Goal: Task Accomplishment & Management: Use online tool/utility

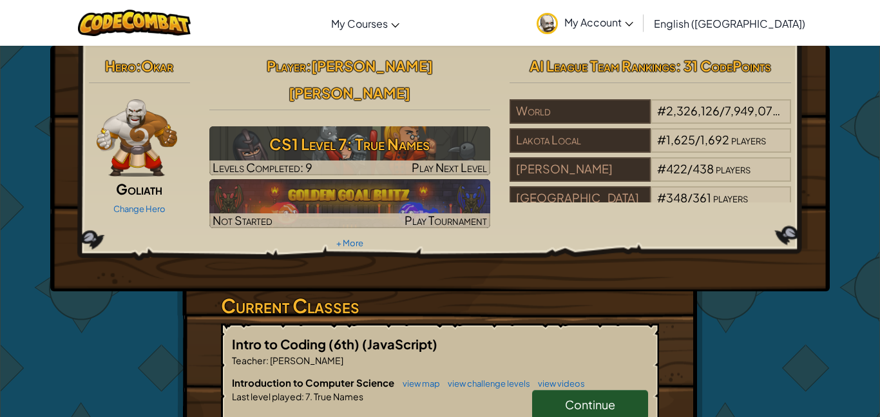
click at [612, 397] on span "Continue" at bounding box center [590, 404] width 50 height 15
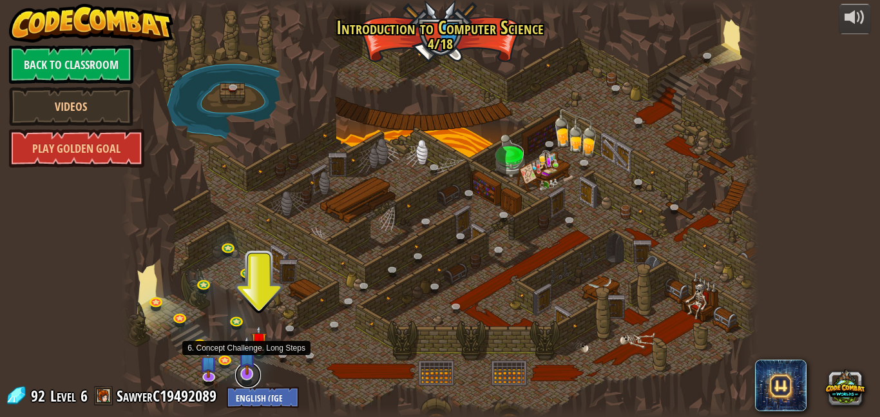
click at [241, 379] on link at bounding box center [248, 375] width 26 height 26
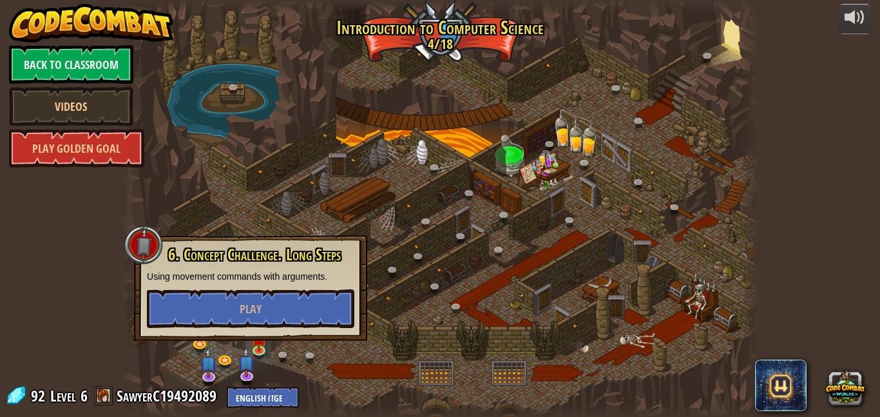
click at [104, 331] on div "powered by Back to Classroom Videos Play Golden Goal 25. Kithgard Gates (Locked…" at bounding box center [440, 208] width 880 height 417
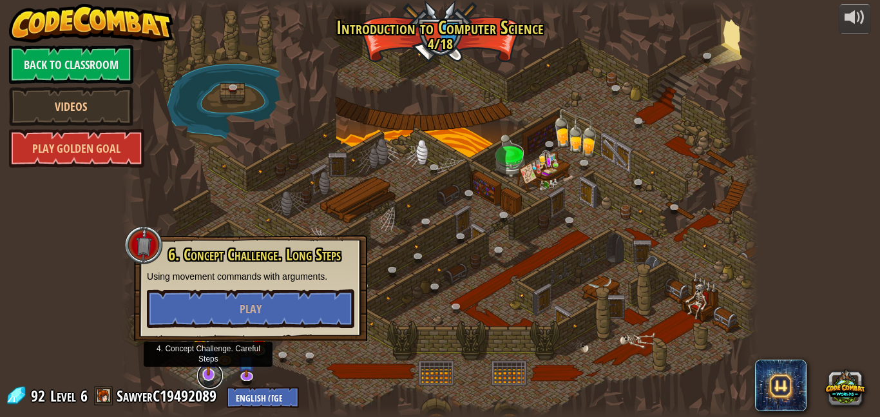
click at [203, 378] on link at bounding box center [210, 376] width 26 height 26
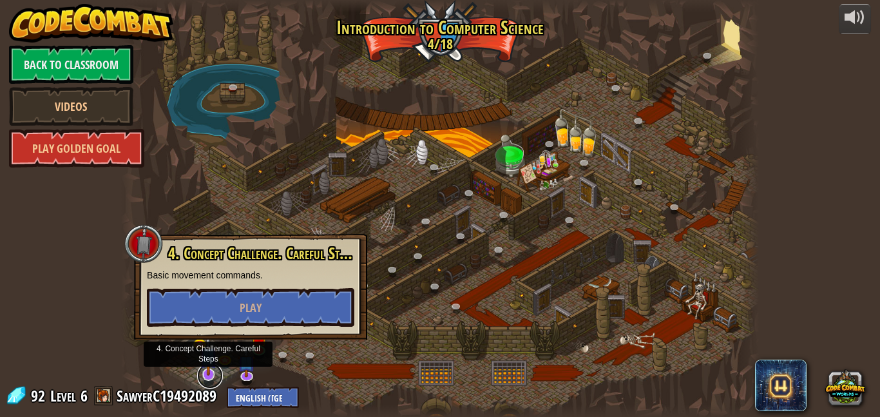
click at [203, 378] on link at bounding box center [210, 376] width 26 height 26
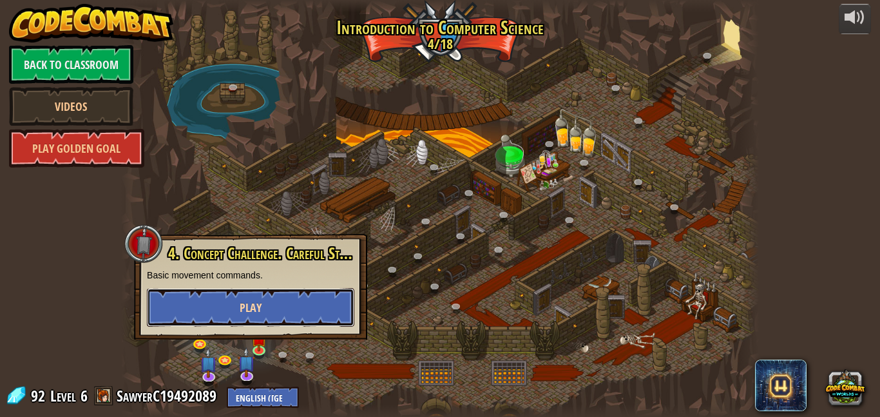
click at [221, 308] on button "Play" at bounding box center [250, 307] width 207 height 39
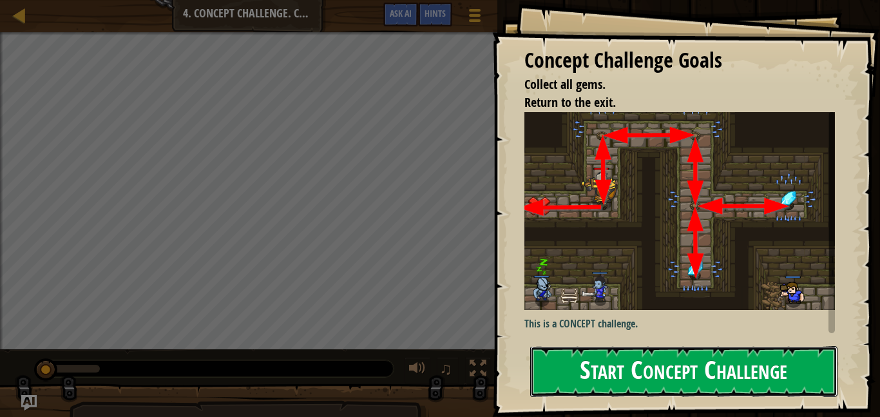
click at [611, 391] on button "Start Concept Challenge" at bounding box center [683, 371] width 307 height 51
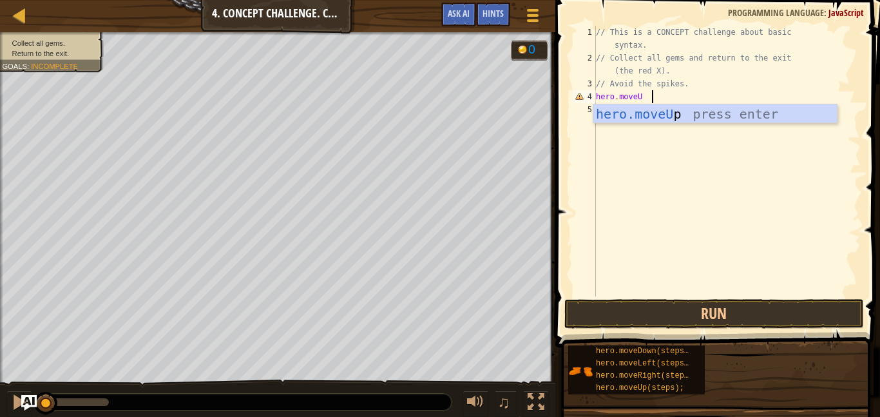
scroll to position [6, 3]
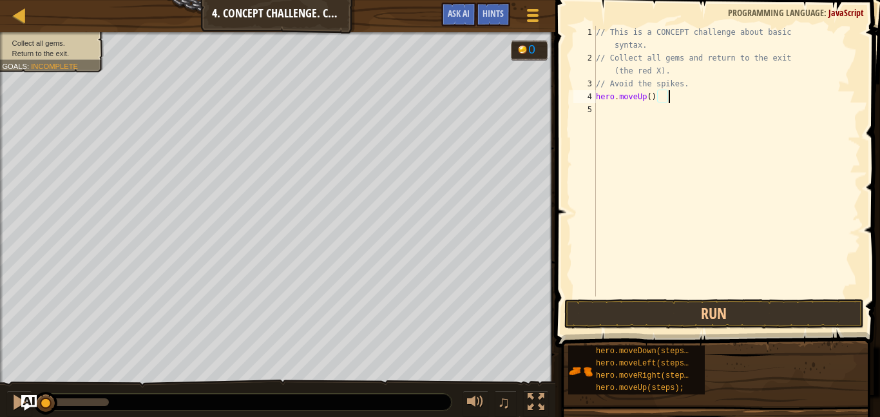
type textarea "hero.moveUp();"
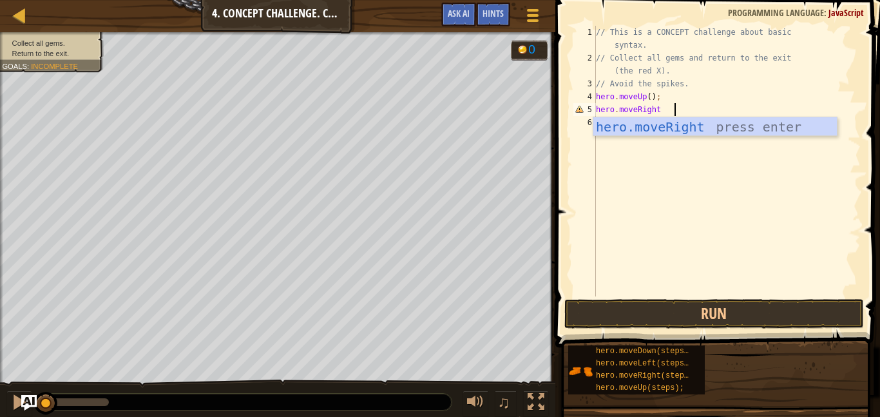
scroll to position [6, 4]
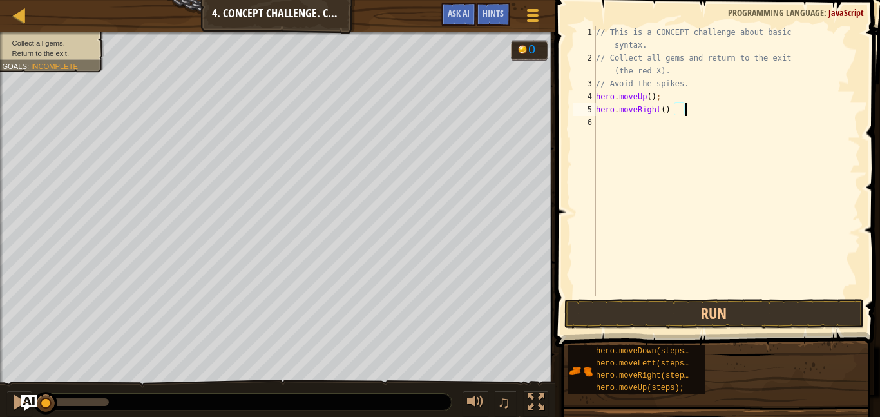
type textarea "hero.moveRight();"
type textarea "hero.moveDown(2);"
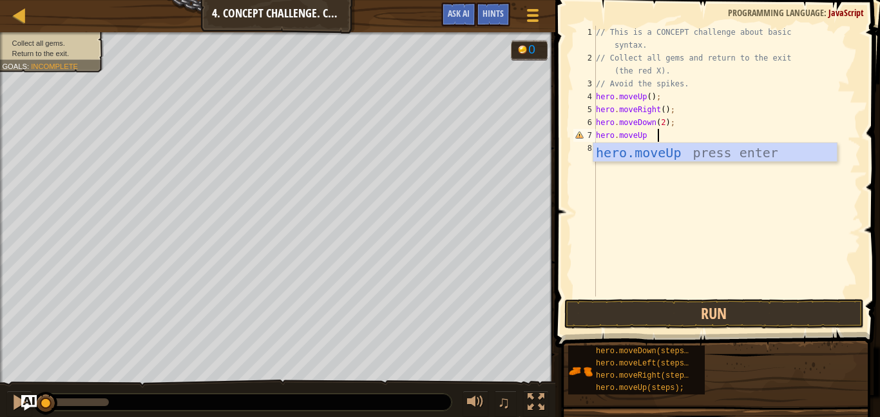
scroll to position [6, 3]
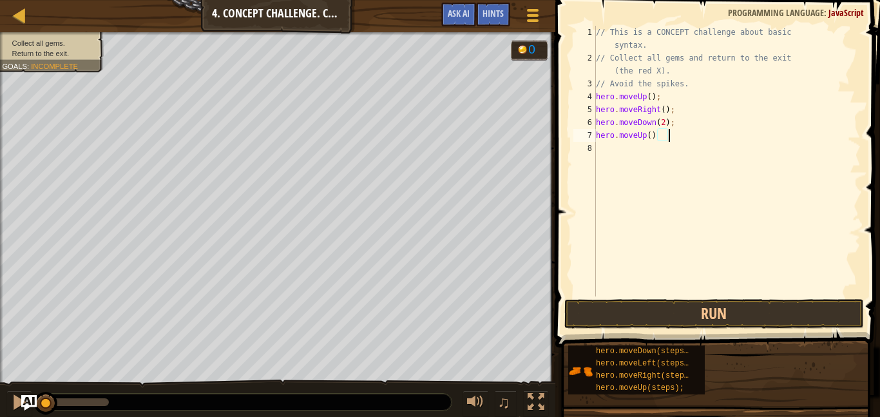
type textarea "hero.moveUp();"
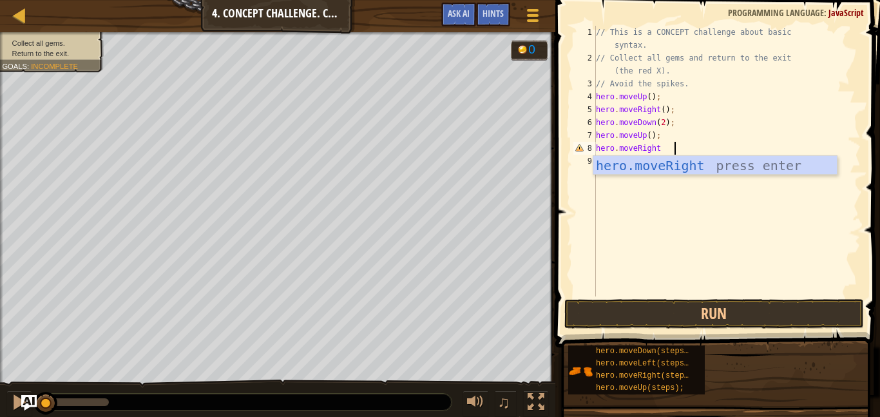
scroll to position [6, 4]
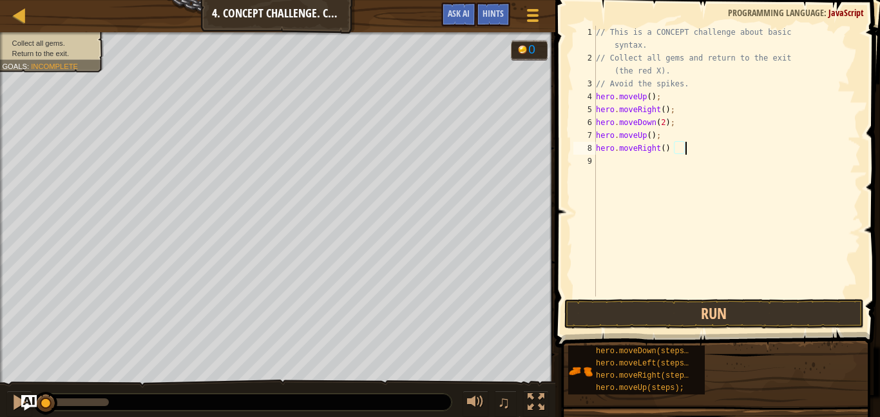
type textarea "hero.moveRight();"
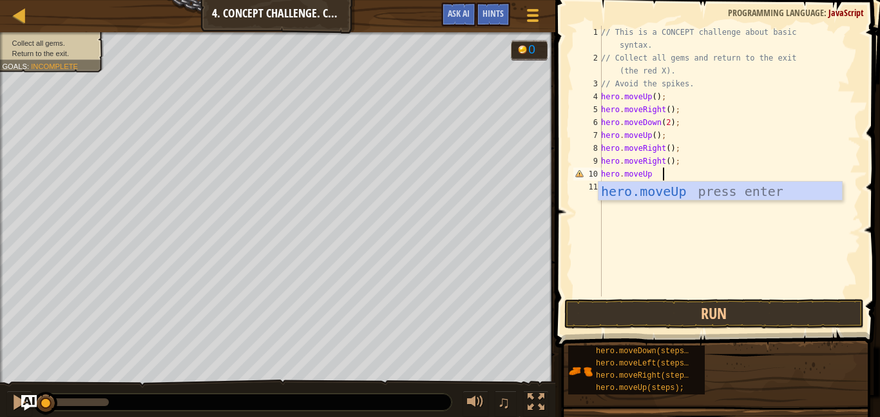
scroll to position [6, 3]
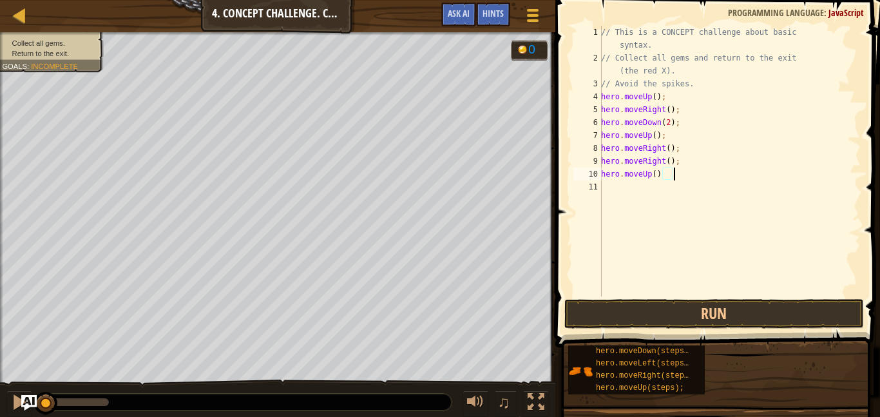
type textarea "hero.moveUp();"
type textarea "hero.moveLeft();"
type textarea "hero.moveDown();"
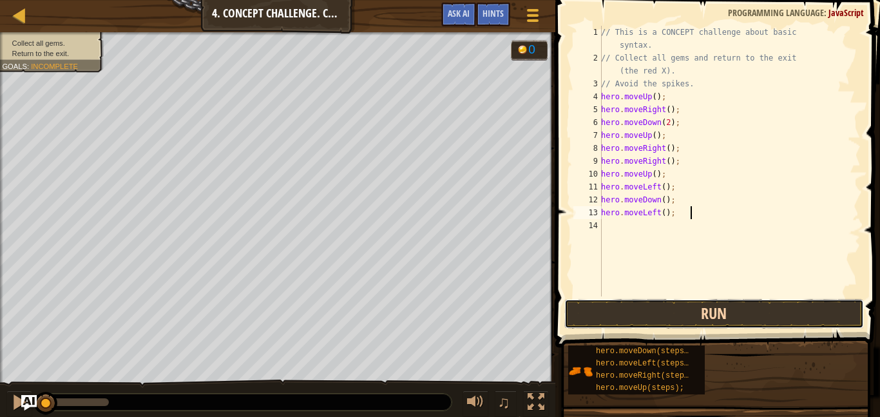
click at [632, 304] on button "Run" at bounding box center [714, 314] width 300 height 30
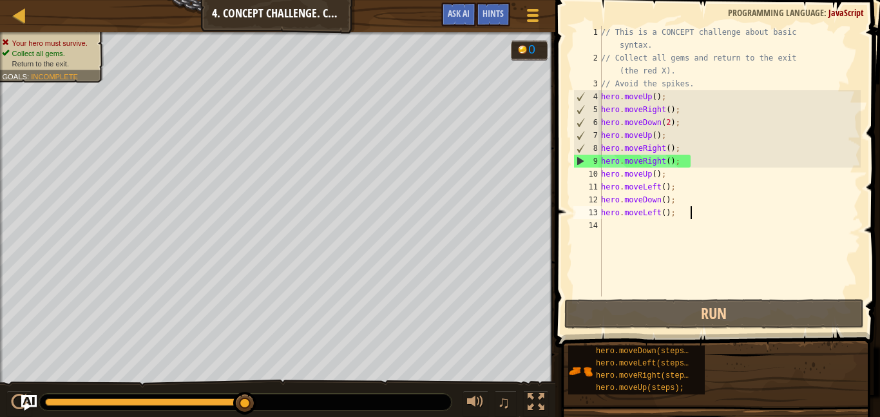
click at [675, 167] on div "// This is a CONCEPT challenge about basic syntax. // Collect all gems and retu…" at bounding box center [729, 180] width 262 height 309
click at [673, 162] on div "// This is a CONCEPT challenge about basic syntax. // Collect all gems and retu…" at bounding box center [729, 180] width 262 height 309
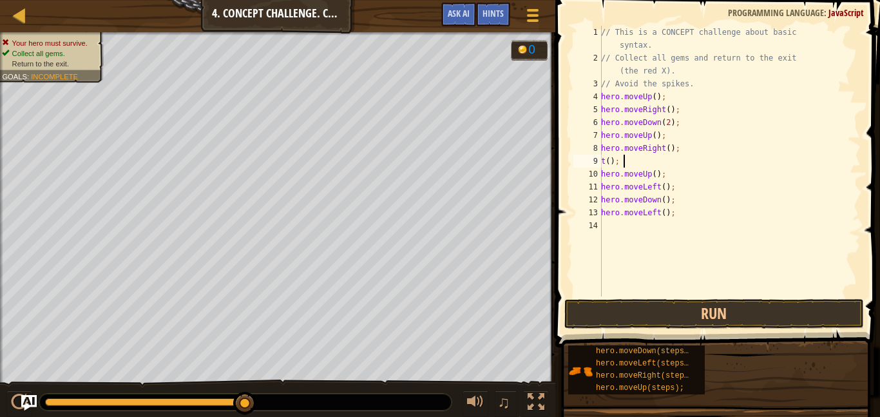
scroll to position [6, 0]
type textarea "t"
click at [709, 316] on button "Run" at bounding box center [714, 314] width 300 height 30
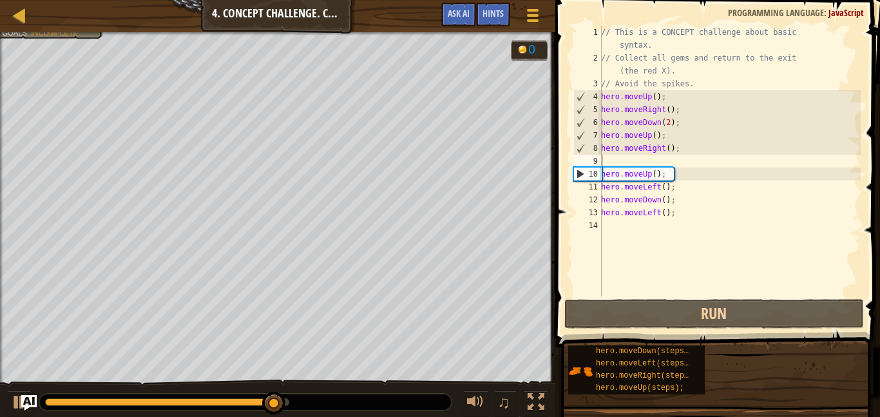
click at [610, 163] on div "// This is a CONCEPT challenge about basic syntax. // Collect all gems and retu…" at bounding box center [729, 180] width 262 height 309
click at [605, 160] on div "// This is a CONCEPT challenge about basic syntax. // Collect all gems and retu…" at bounding box center [729, 180] width 262 height 309
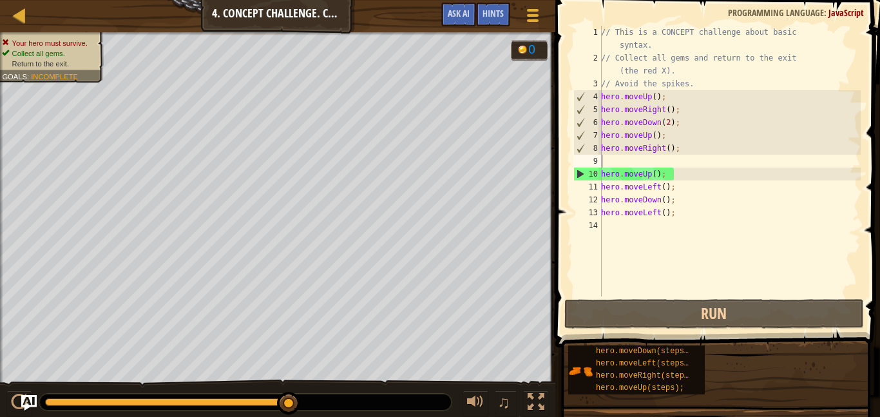
click at [621, 159] on div "// This is a CONCEPT challenge about basic syntax. // Collect all gems and retu…" at bounding box center [729, 180] width 262 height 309
type textarea "l"
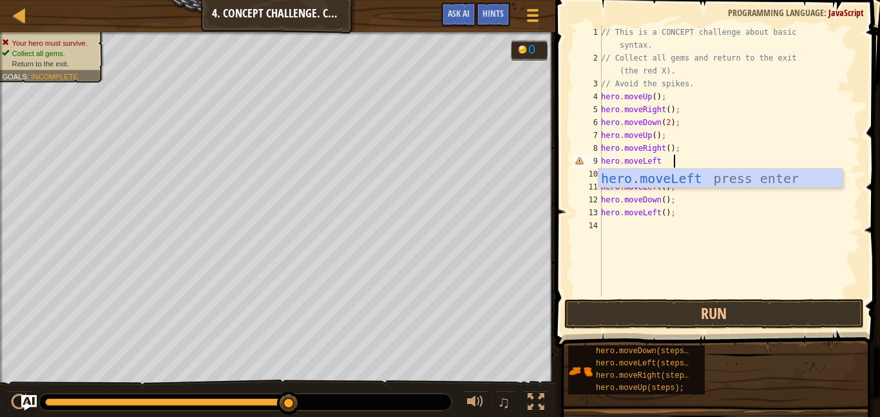
scroll to position [6, 4]
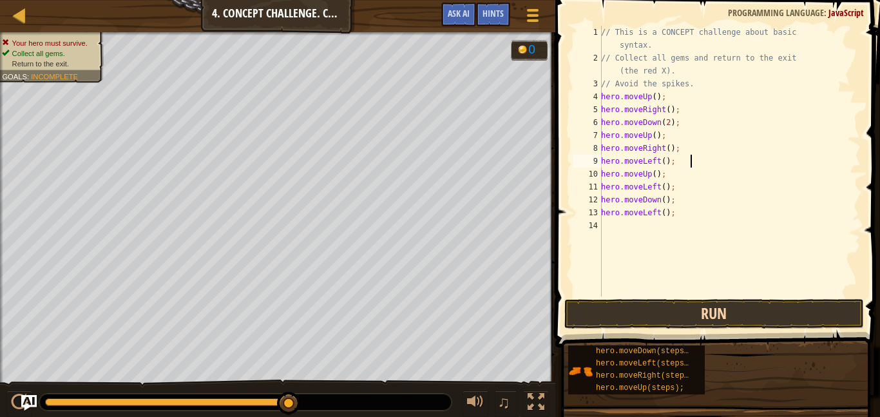
type textarea "hero.moveLeft();"
click at [678, 315] on button "Run" at bounding box center [714, 314] width 300 height 30
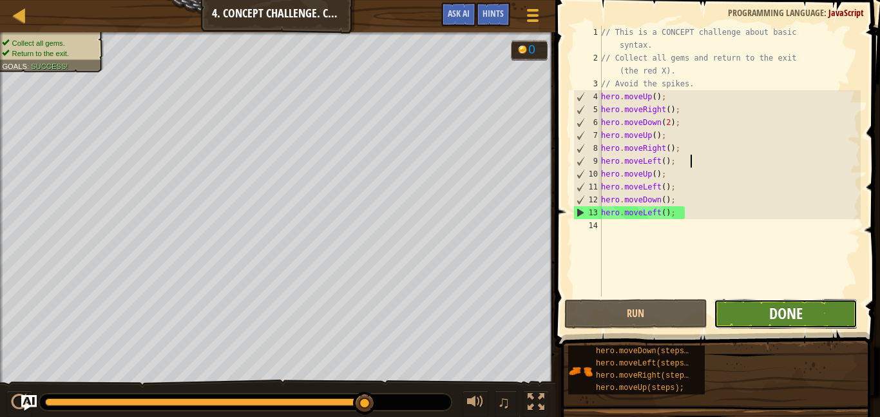
click at [786, 313] on span "Done" at bounding box center [785, 313] width 33 height 21
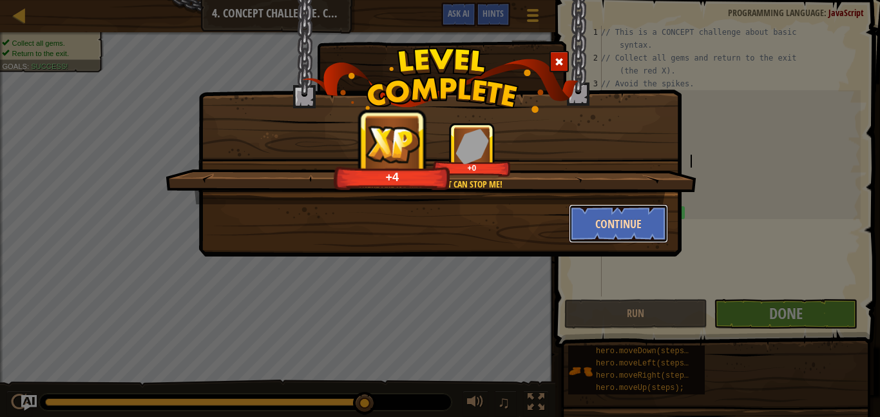
click at [588, 220] on button "Continue" at bounding box center [619, 223] width 100 height 39
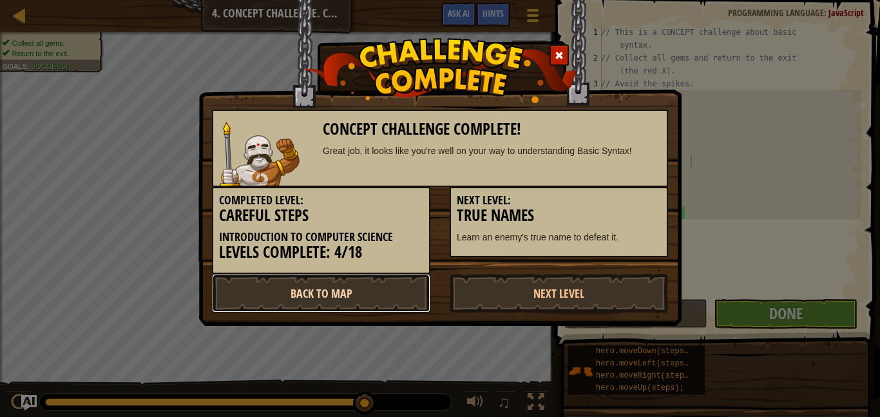
click at [388, 296] on link "Back to Map" at bounding box center [321, 293] width 218 height 39
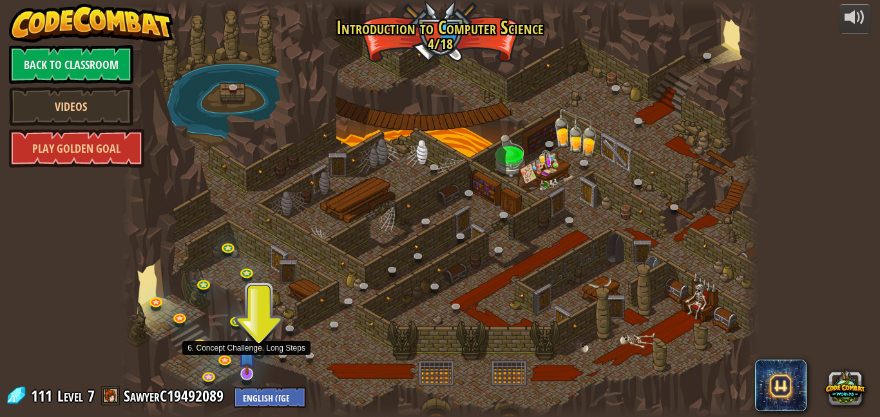
click at [249, 369] on img at bounding box center [246, 355] width 17 height 40
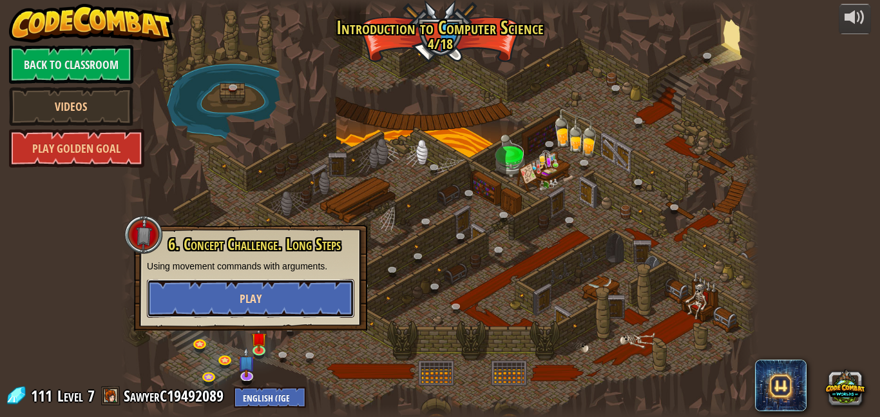
click at [328, 290] on button "Play" at bounding box center [250, 298] width 207 height 39
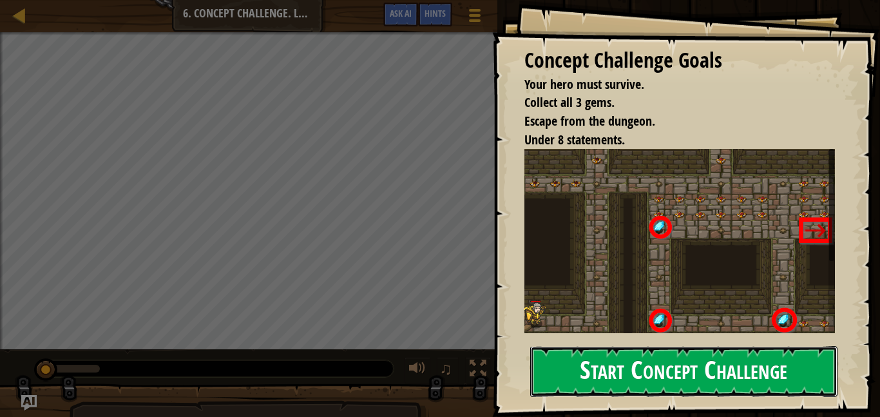
click at [737, 346] on button "Start Concept Challenge" at bounding box center [683, 371] width 307 height 51
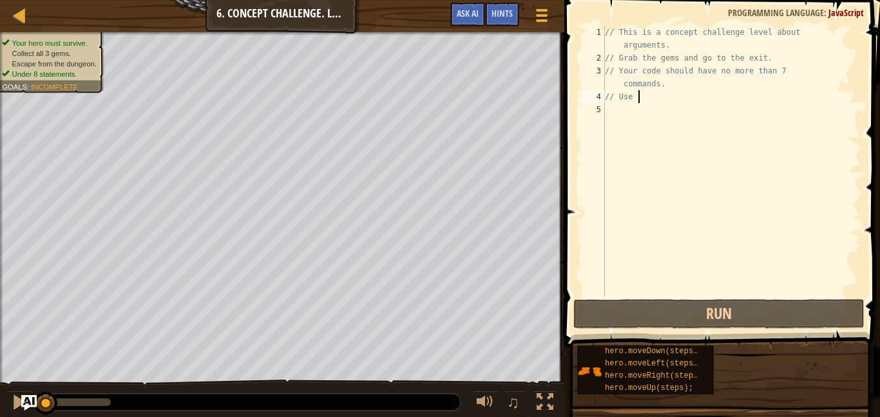
type textarea "/"
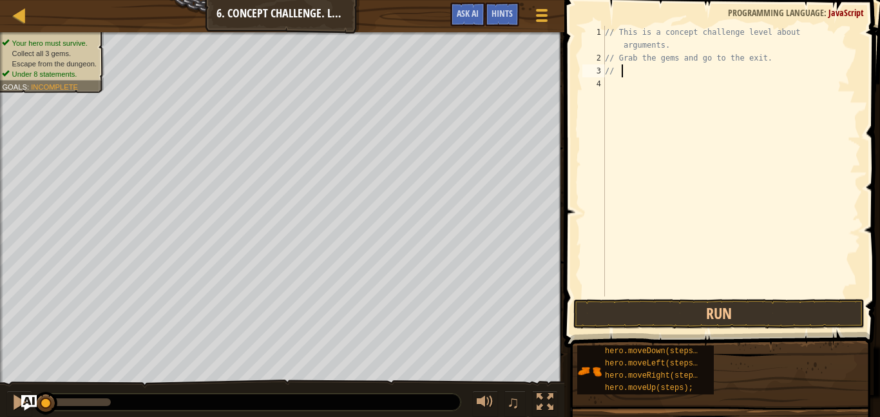
type textarea "/"
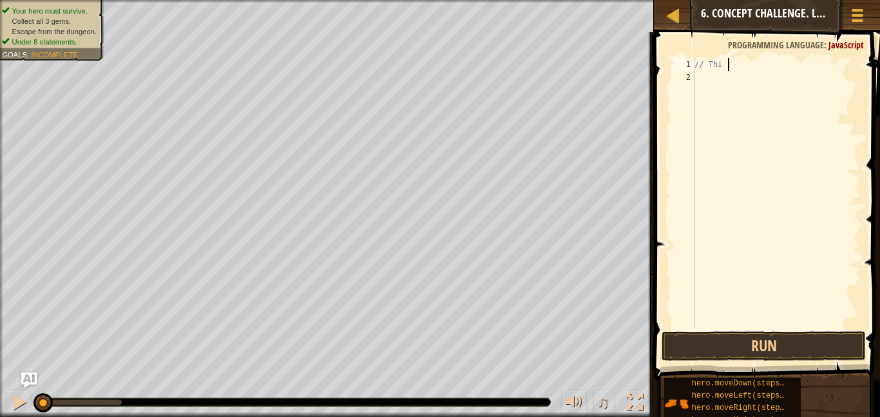
type textarea "/"
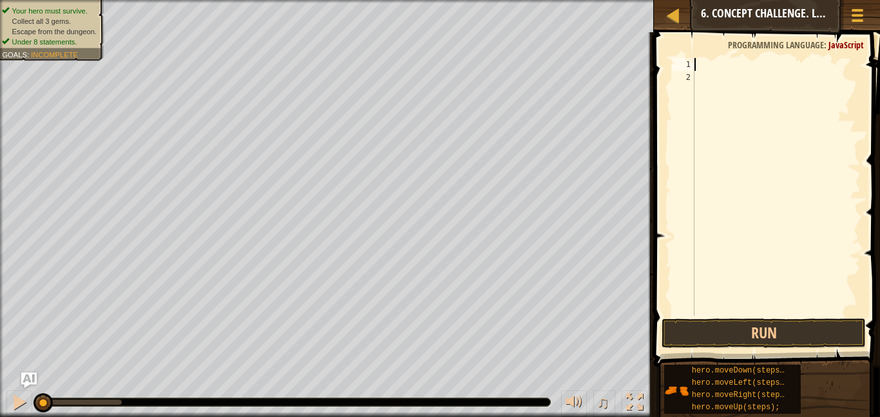
click at [707, 70] on div at bounding box center [776, 199] width 169 height 283
click at [710, 80] on div at bounding box center [776, 199] width 169 height 283
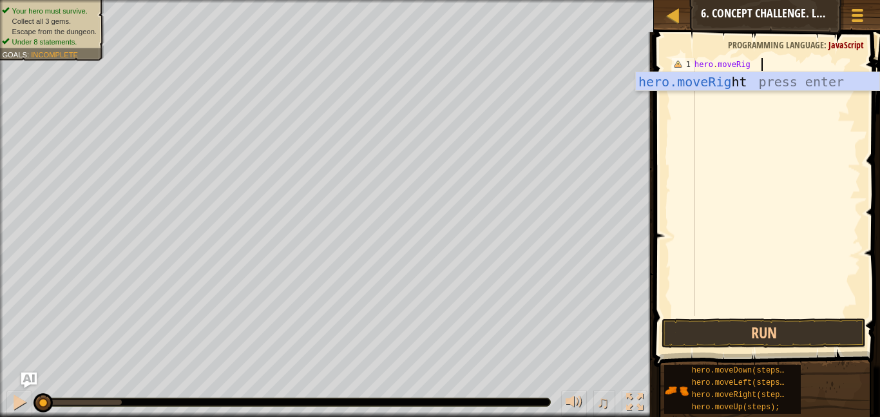
scroll to position [6, 4]
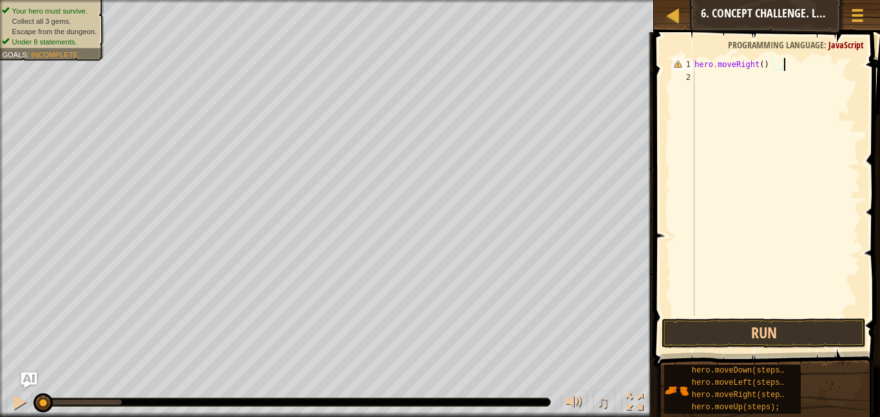
type textarea "hero.moveRight();"
click at [764, 93] on div "hero . moveRight ( ) ;" at bounding box center [776, 199] width 169 height 283
type textarea "hero.moveUp(3);"
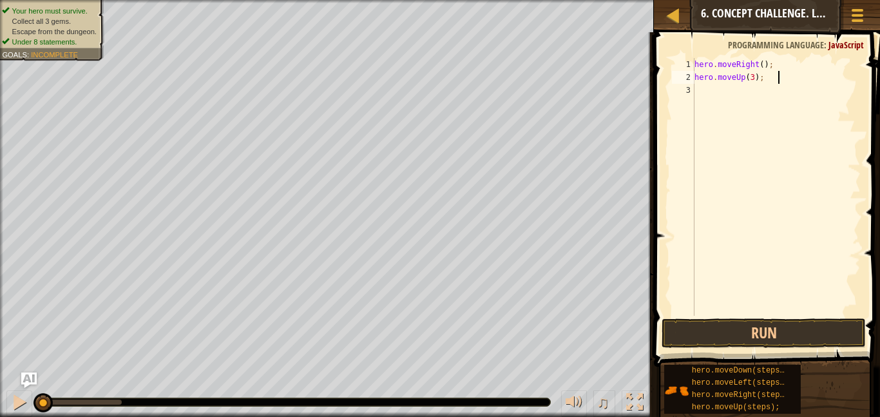
click at [762, 100] on div "hero . moveRight ( ) ; hero . moveUp ( 3 ) ;" at bounding box center [776, 199] width 169 height 283
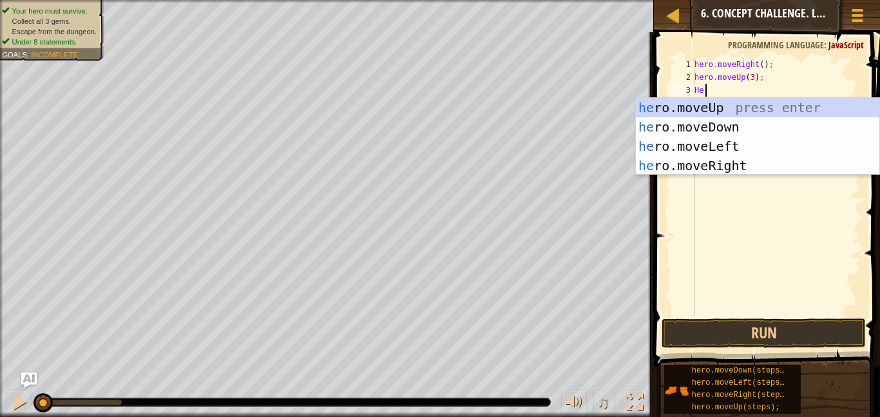
type textarea "H"
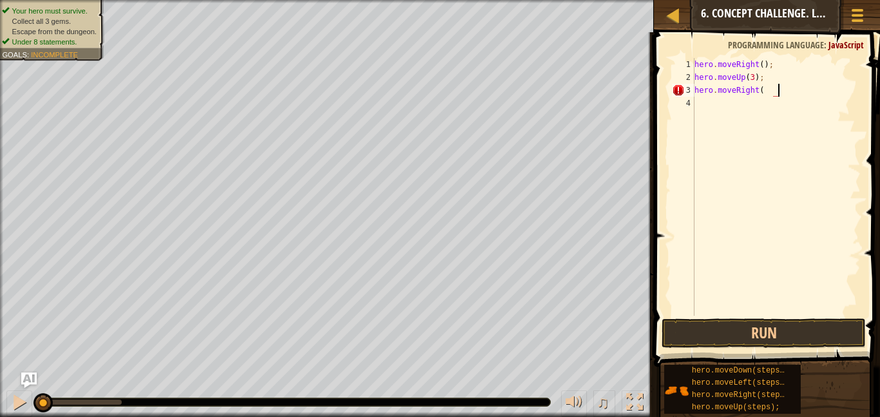
scroll to position [6, 5]
type textarea "hero.moveRight(2);"
click at [747, 102] on div "hero . moveRight ( ) ; hero . moveUp ( 3 ) ; hero . moveRight ( 2 ) ;" at bounding box center [776, 199] width 169 height 283
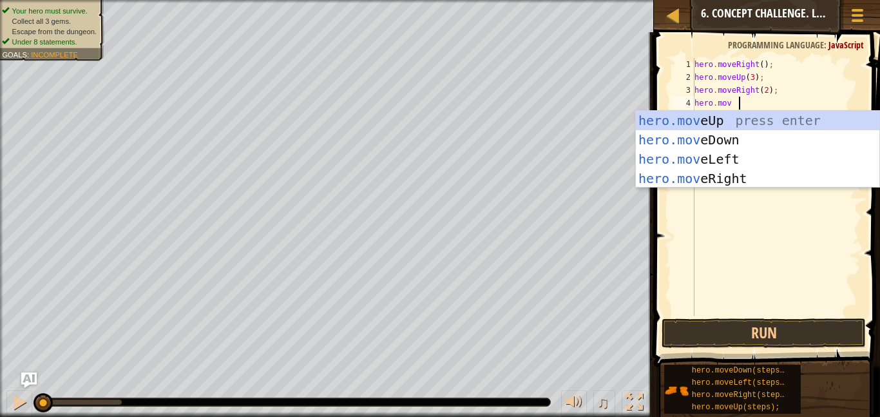
scroll to position [6, 2]
type textarea "hero.move"
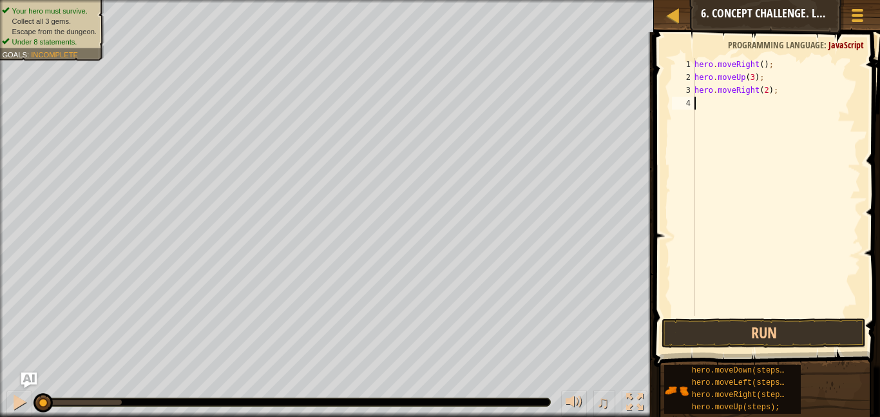
scroll to position [6, 0]
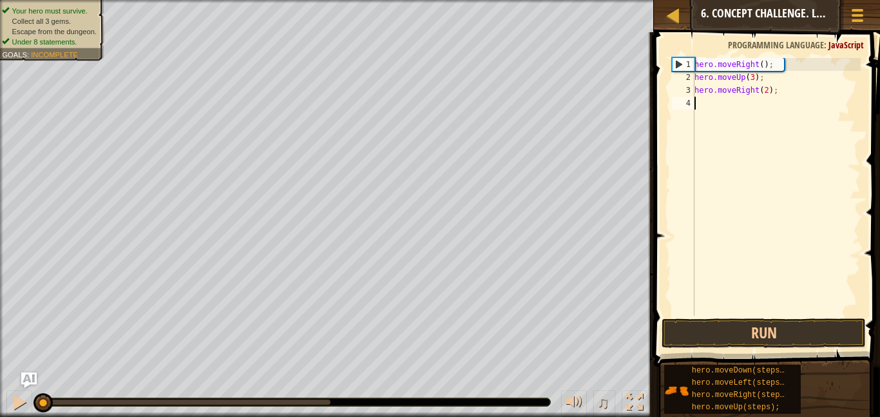
click at [740, 108] on div "hero . moveRight ( ) ; hero . moveUp ( 3 ) ; hero . moveRight ( 2 ) ;" at bounding box center [776, 199] width 169 height 283
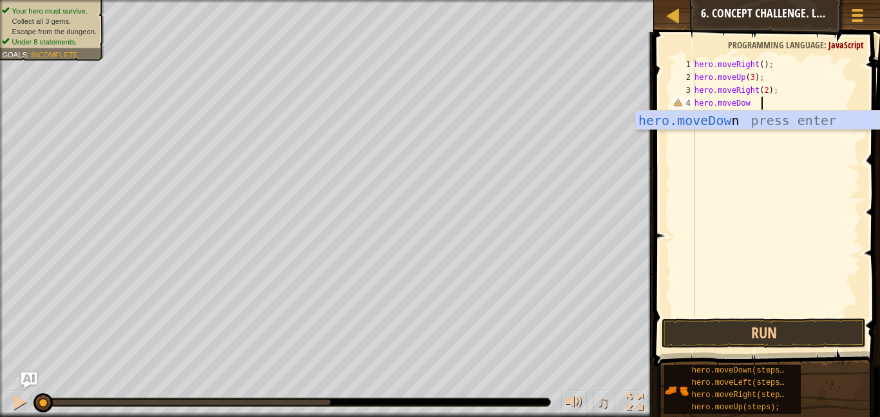
scroll to position [6, 4]
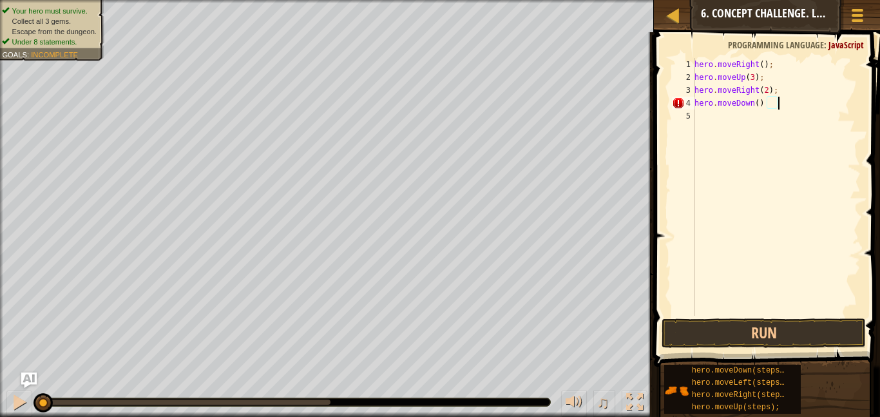
type textarea "hero.moveDown();"
type textarea "hero.moveLeft();"
type textarea "hero.moveDown(2);"
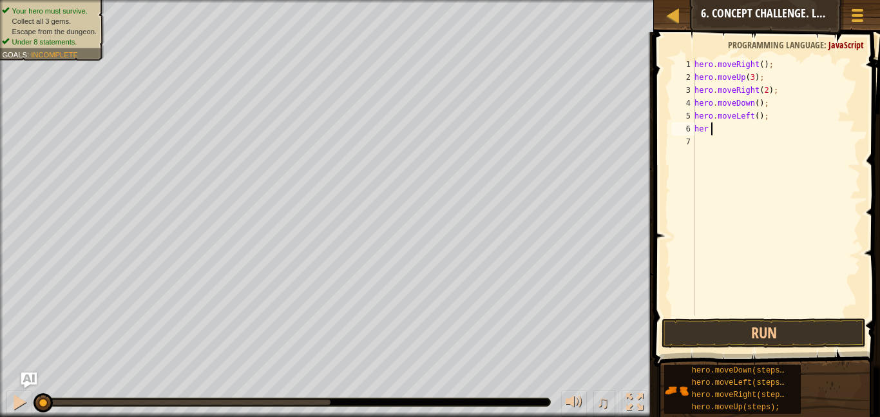
type textarea "h"
type textarea "hero.moveDown(3);"
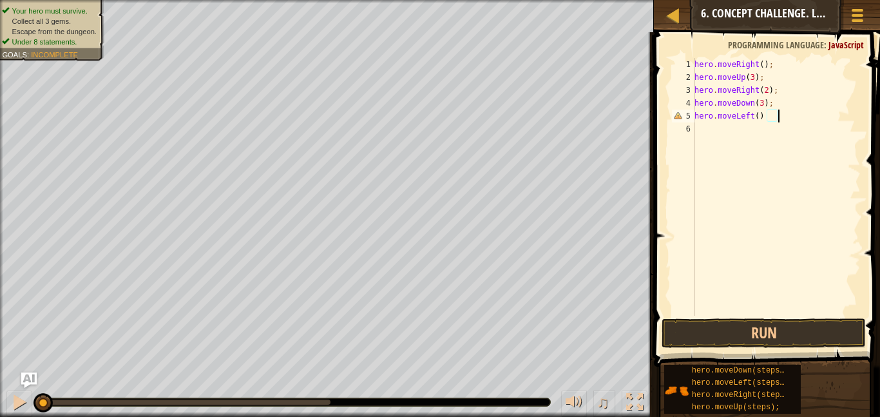
type textarea "hero.moveLeft();"
type textarea "hero.moveUp(2);"
type textarea "hero.moveRight(9);"
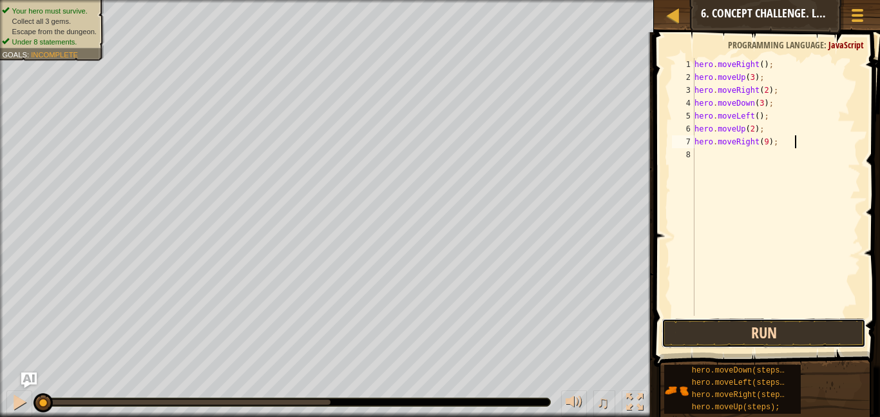
click at [787, 335] on button "Run" at bounding box center [763, 333] width 204 height 30
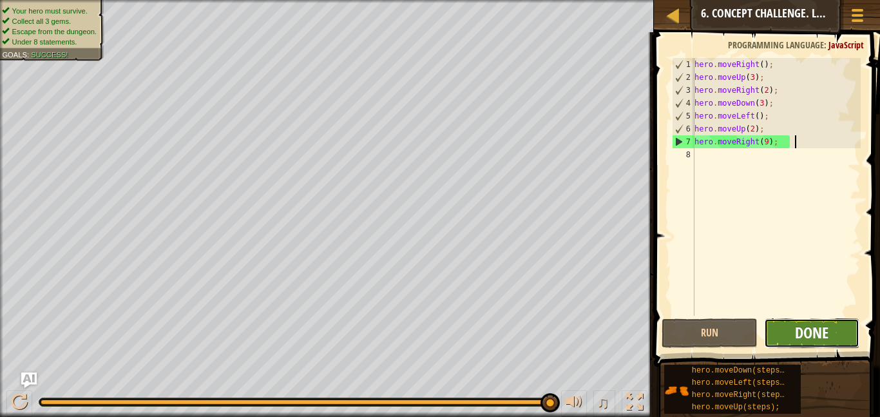
click at [817, 328] on span "Done" at bounding box center [811, 332] width 33 height 21
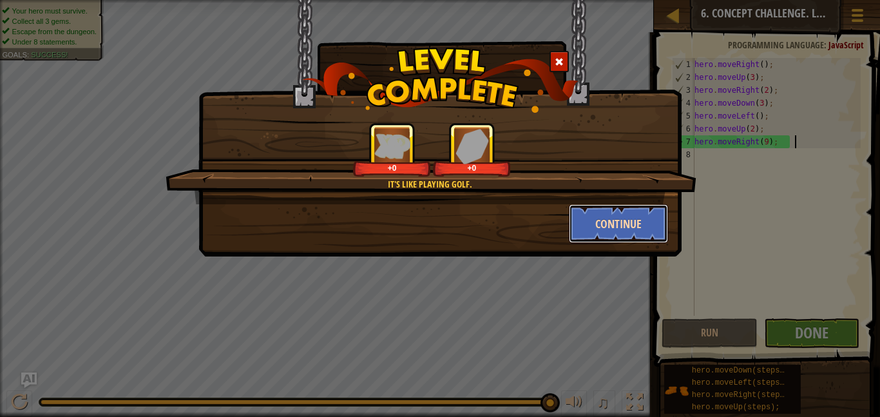
click at [619, 214] on button "Continue" at bounding box center [619, 223] width 100 height 39
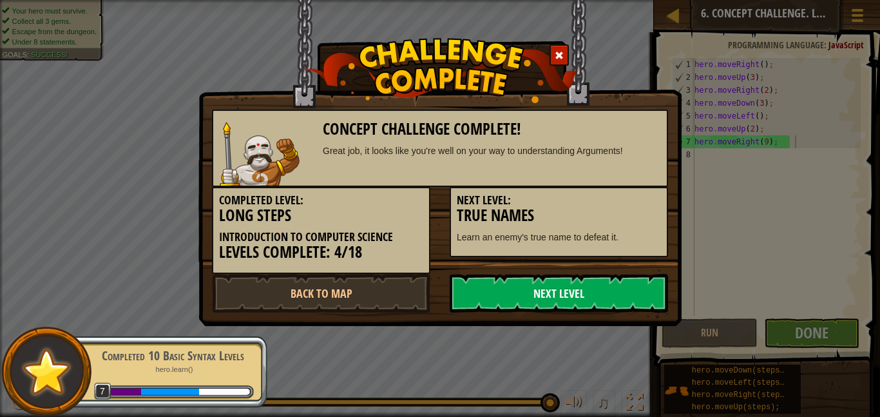
click at [564, 306] on link "Next Level" at bounding box center [558, 293] width 218 height 39
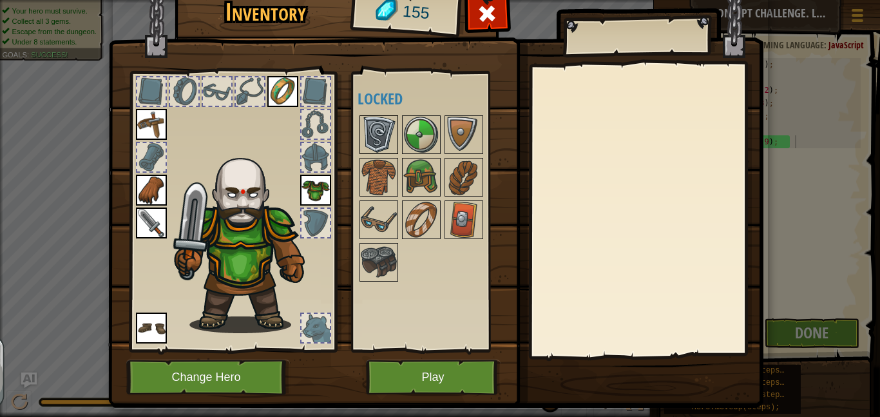
click at [380, 134] on img at bounding box center [379, 135] width 36 height 36
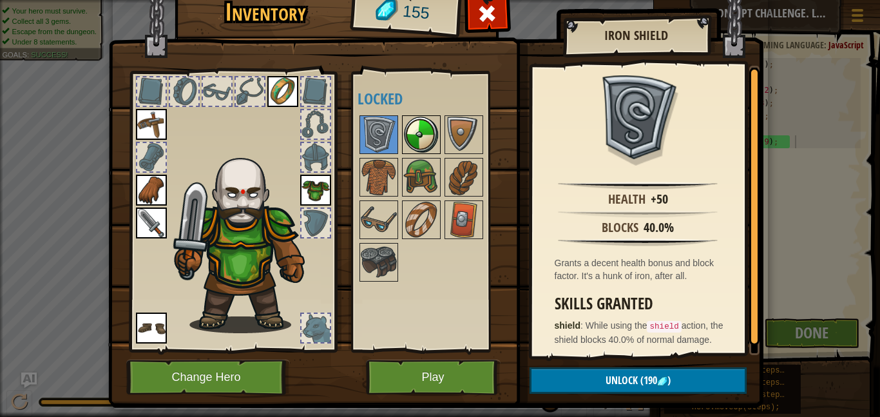
click at [402, 132] on div at bounding box center [421, 134] width 39 height 39
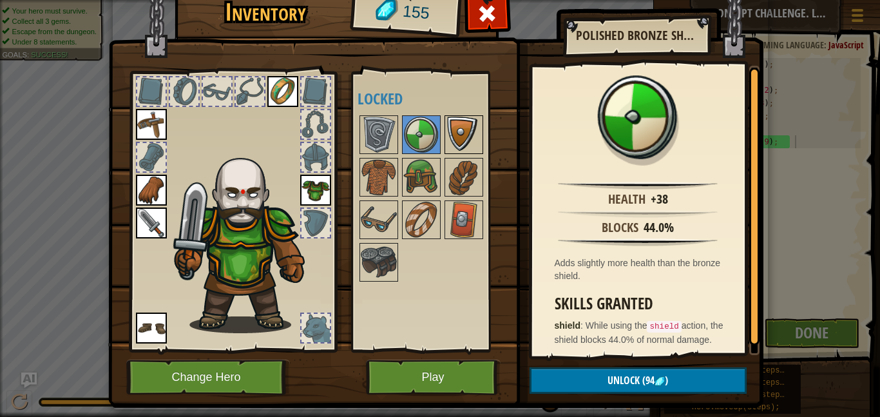
click at [453, 133] on img at bounding box center [464, 135] width 36 height 36
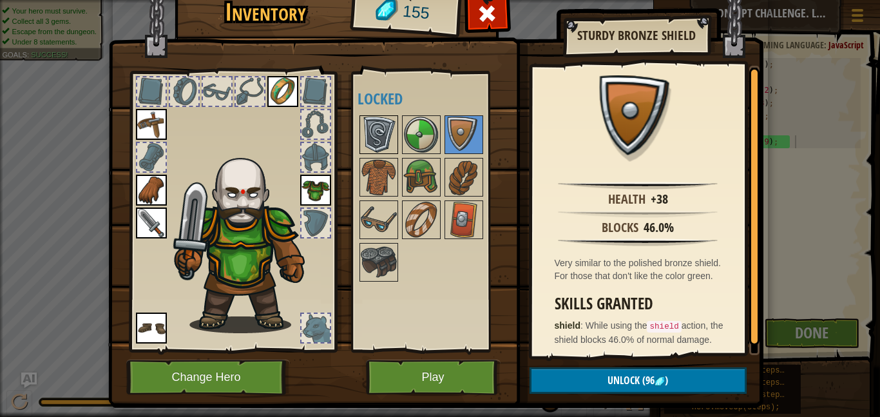
click at [365, 123] on img at bounding box center [379, 135] width 36 height 36
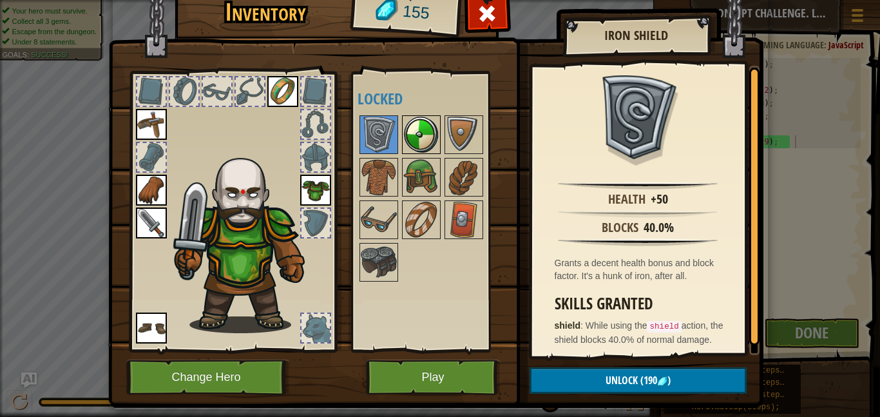
click at [412, 126] on img at bounding box center [421, 135] width 36 height 36
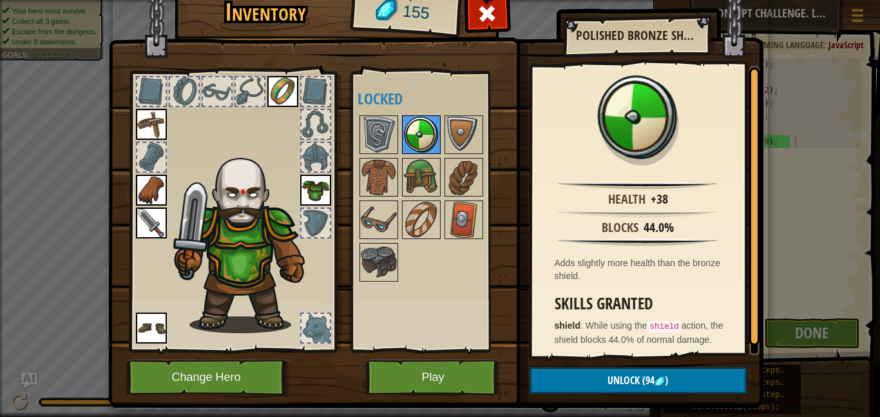
click at [437, 126] on img at bounding box center [421, 135] width 36 height 36
click at [467, 126] on img at bounding box center [464, 135] width 36 height 36
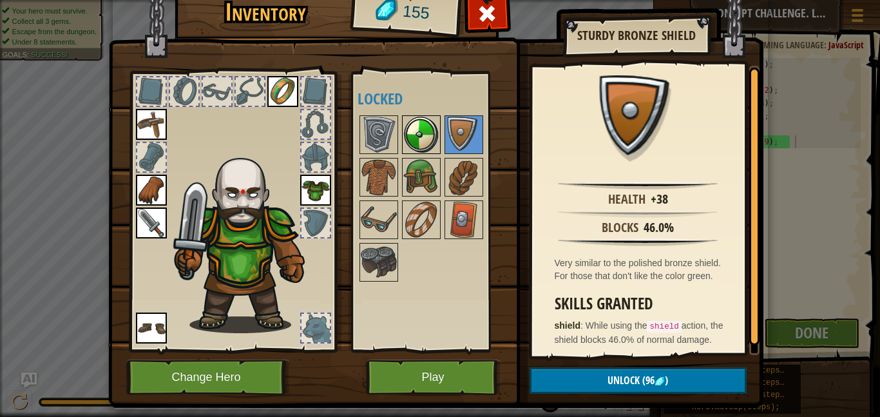
click at [430, 128] on img at bounding box center [421, 135] width 36 height 36
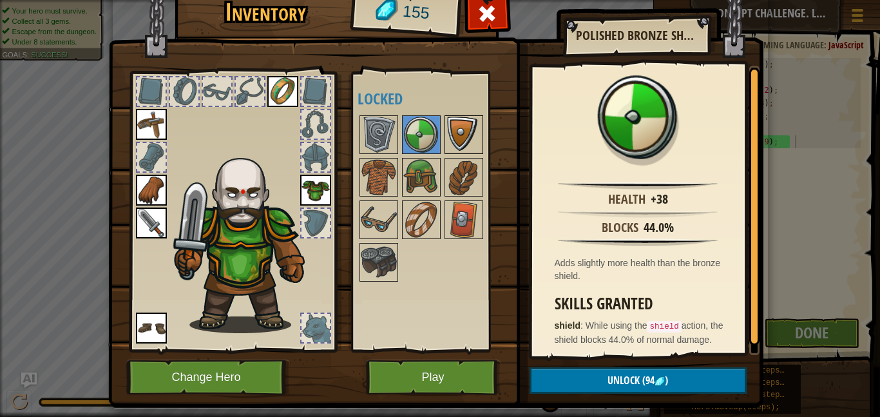
click at [463, 138] on img at bounding box center [464, 135] width 36 height 36
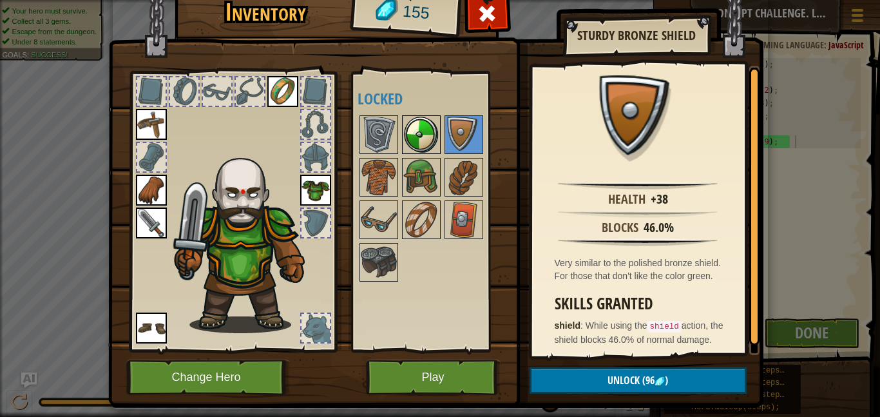
click at [428, 129] on img at bounding box center [421, 135] width 36 height 36
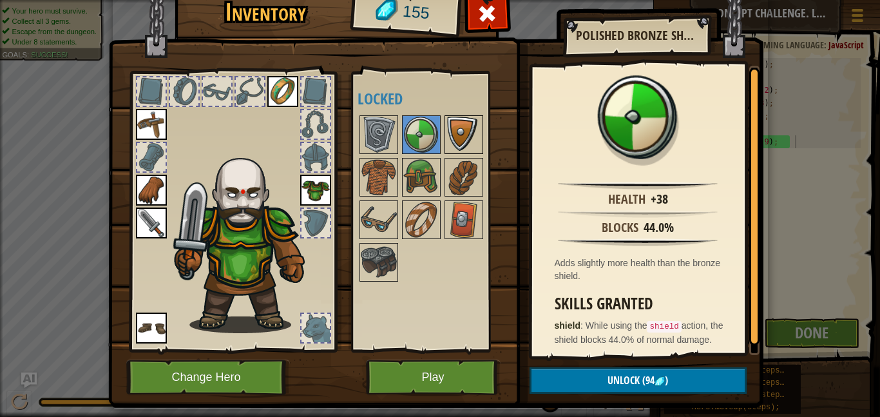
click at [457, 131] on img at bounding box center [464, 135] width 36 height 36
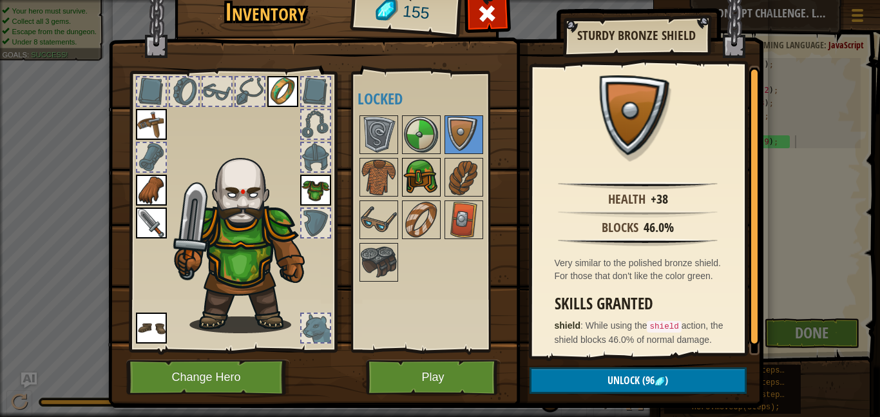
click at [429, 179] on img at bounding box center [421, 177] width 36 height 36
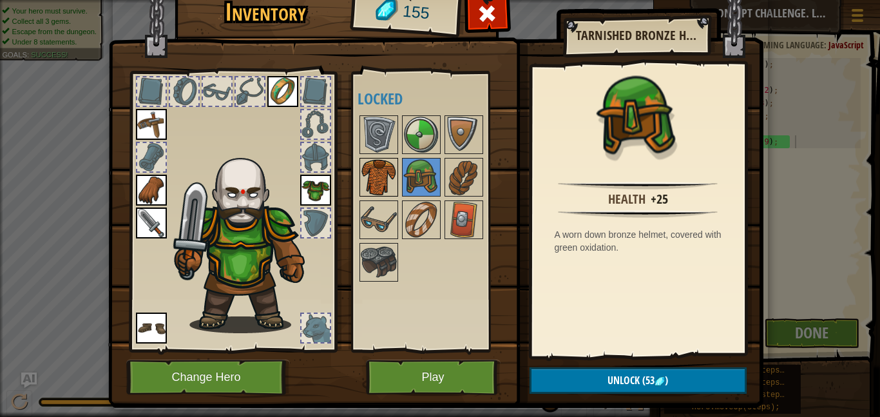
click at [382, 176] on img at bounding box center [379, 177] width 36 height 36
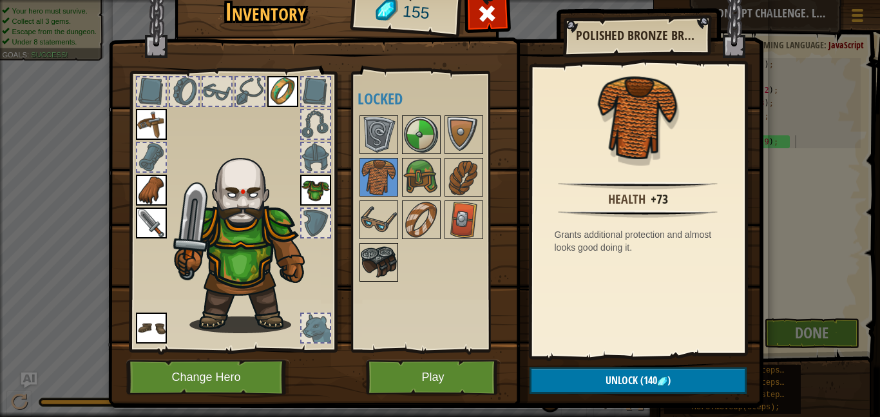
click at [381, 261] on img at bounding box center [379, 262] width 36 height 36
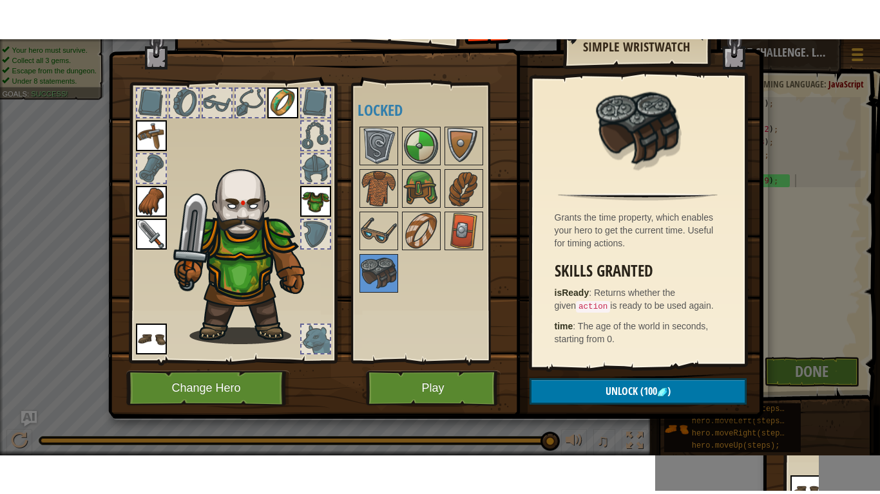
scroll to position [0, 0]
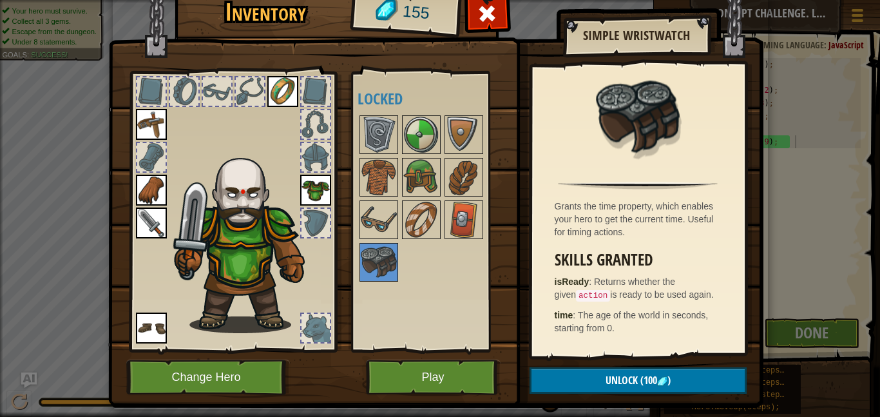
click at [441, 223] on div at bounding box center [433, 198] width 152 height 170
click at [426, 218] on img at bounding box center [421, 220] width 36 height 36
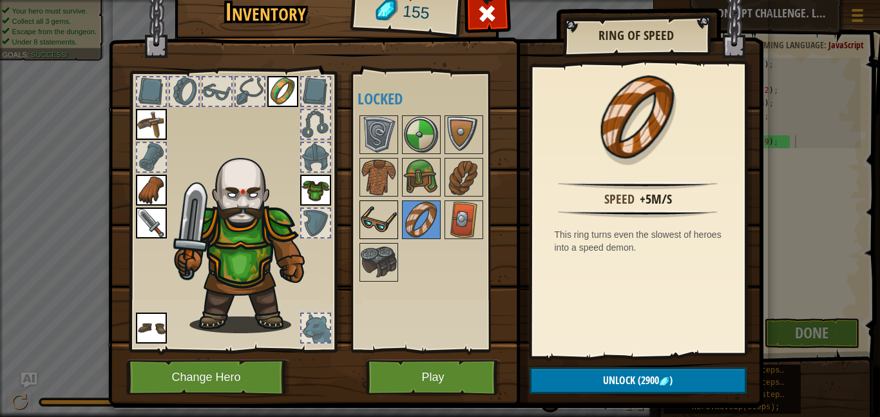
click at [377, 217] on img at bounding box center [379, 220] width 36 height 36
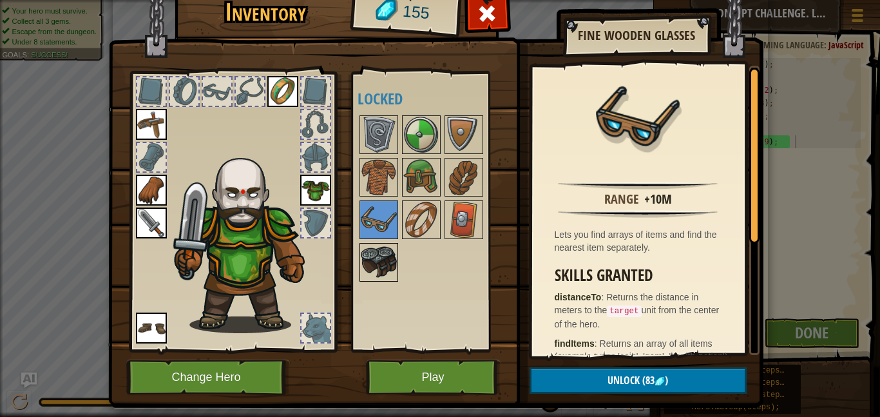
click at [378, 269] on img at bounding box center [379, 262] width 36 height 36
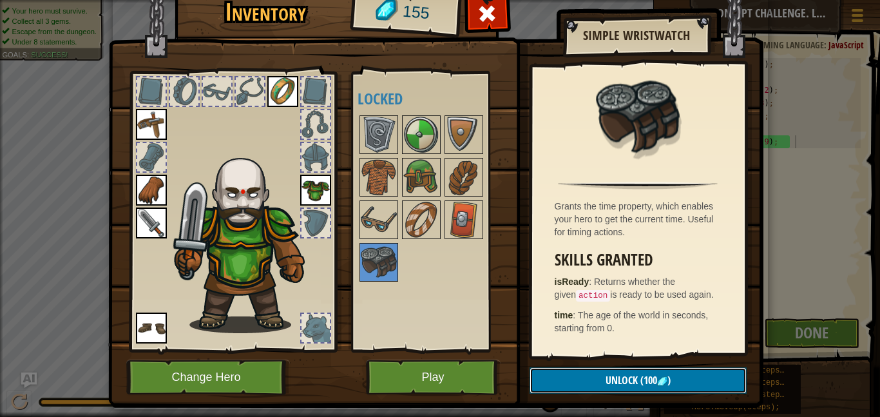
click at [632, 384] on span "Unlock" at bounding box center [621, 380] width 32 height 14
click at [632, 384] on button "Confirm" at bounding box center [637, 380] width 217 height 26
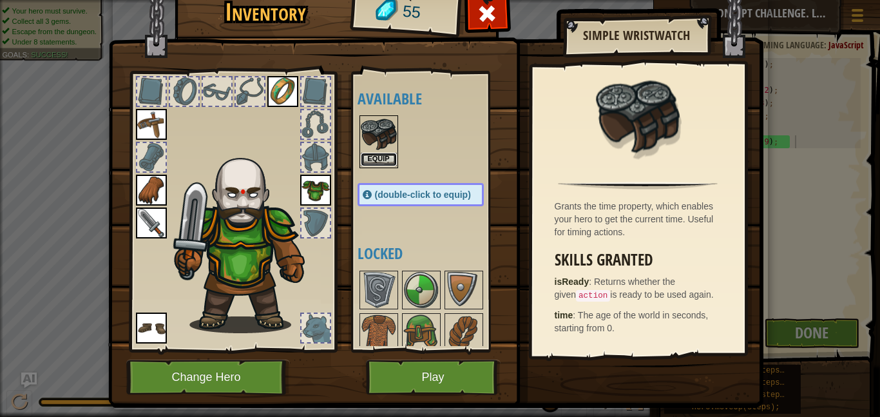
click at [382, 158] on button "Equip" at bounding box center [379, 160] width 36 height 14
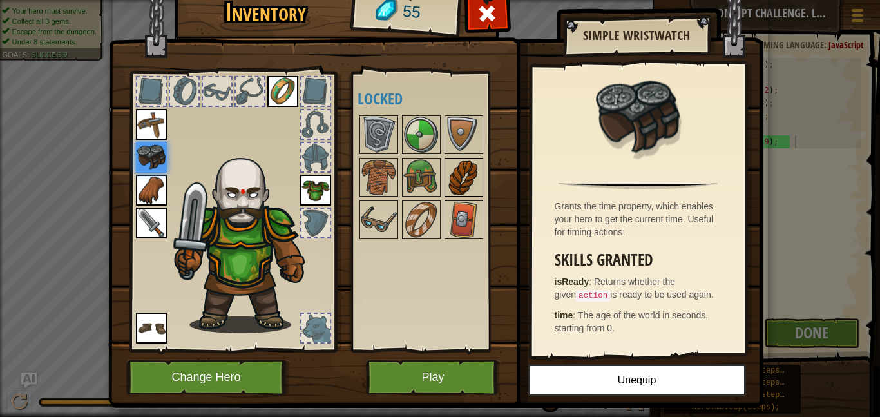
click at [453, 175] on img at bounding box center [464, 177] width 36 height 36
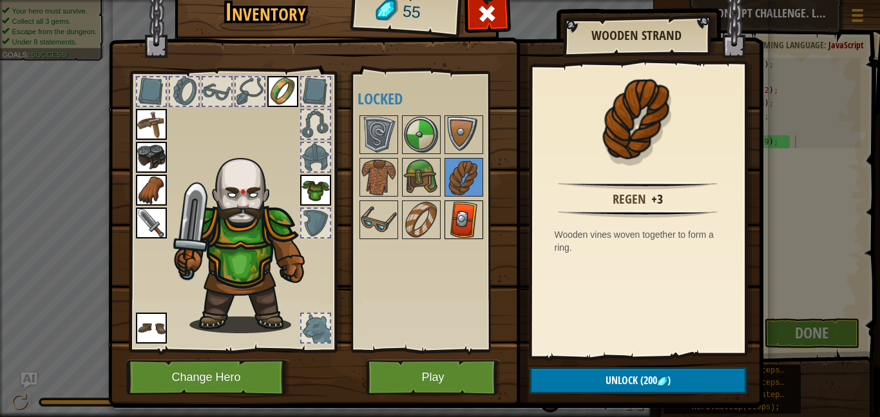
click at [464, 204] on img at bounding box center [464, 220] width 36 height 36
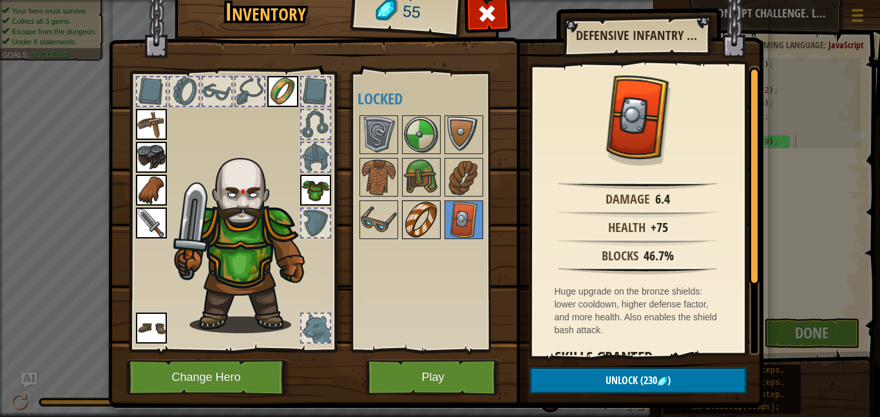
click at [422, 208] on img at bounding box center [421, 220] width 36 height 36
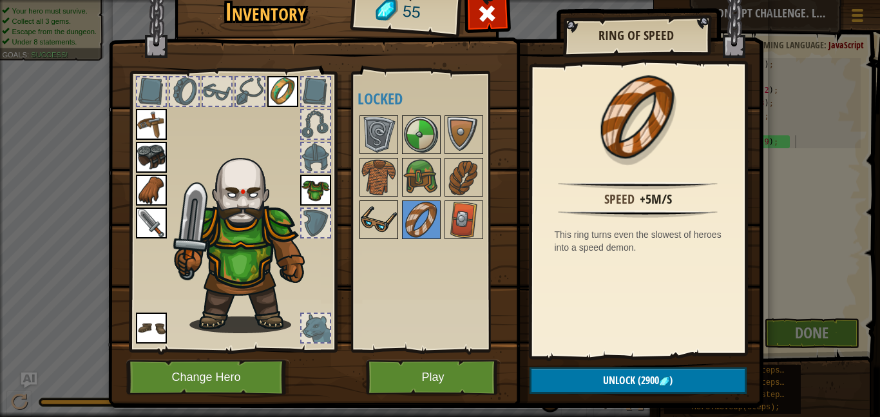
click at [372, 205] on img at bounding box center [379, 220] width 36 height 36
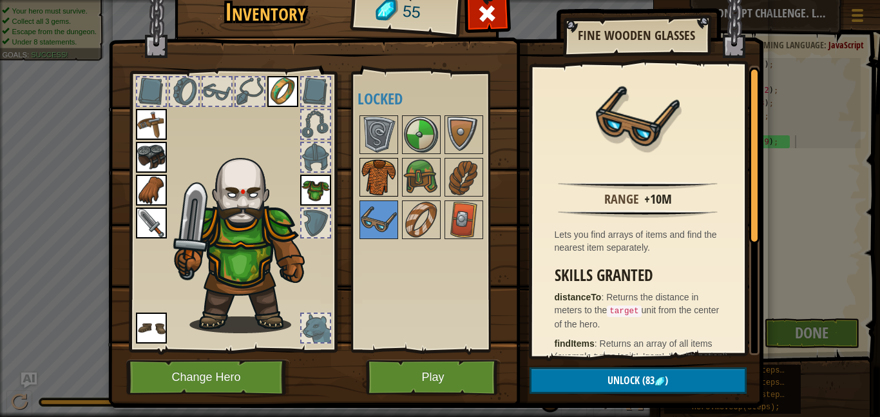
click at [374, 182] on img at bounding box center [379, 177] width 36 height 36
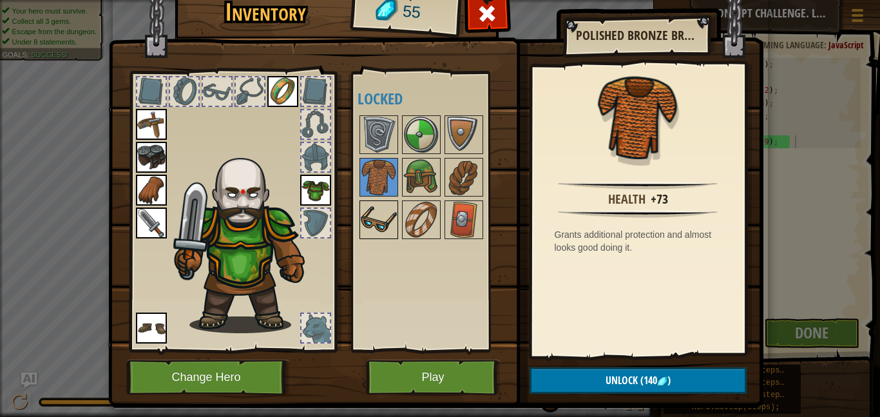
click at [384, 214] on img at bounding box center [379, 220] width 36 height 36
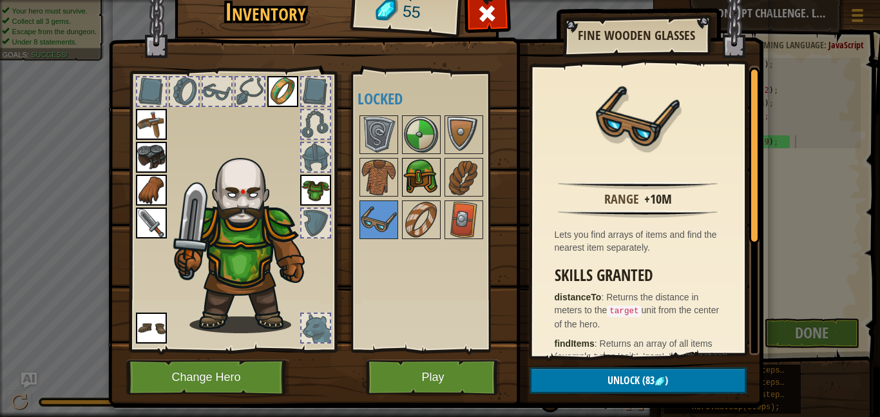
click at [424, 175] on img at bounding box center [421, 177] width 36 height 36
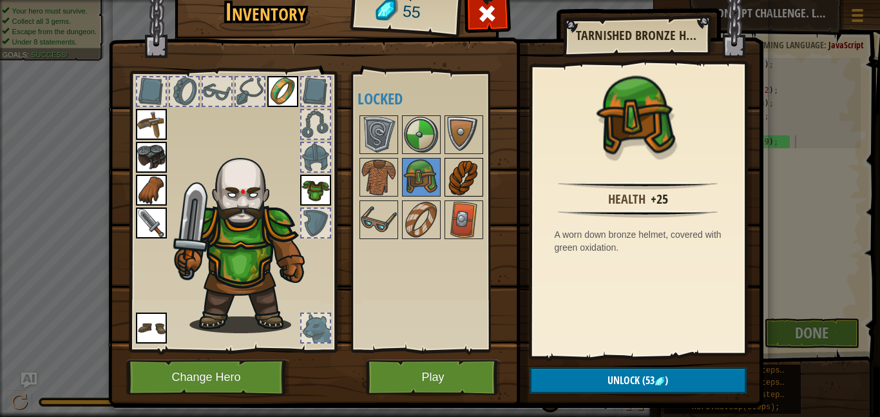
click at [460, 178] on img at bounding box center [464, 177] width 36 height 36
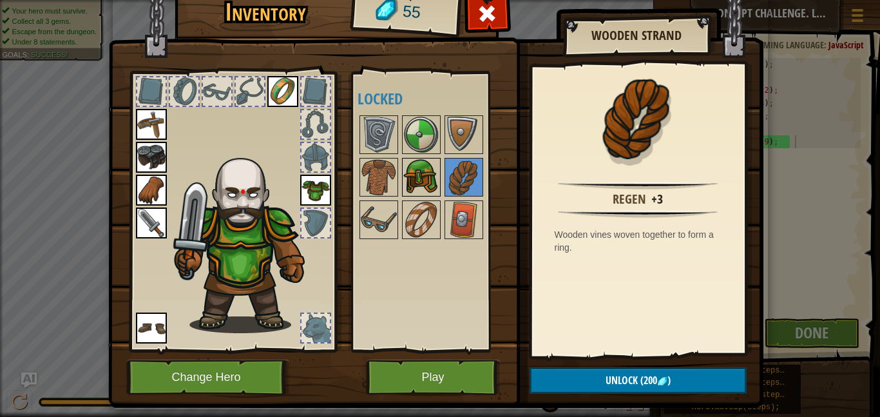
click at [433, 173] on img at bounding box center [421, 177] width 36 height 36
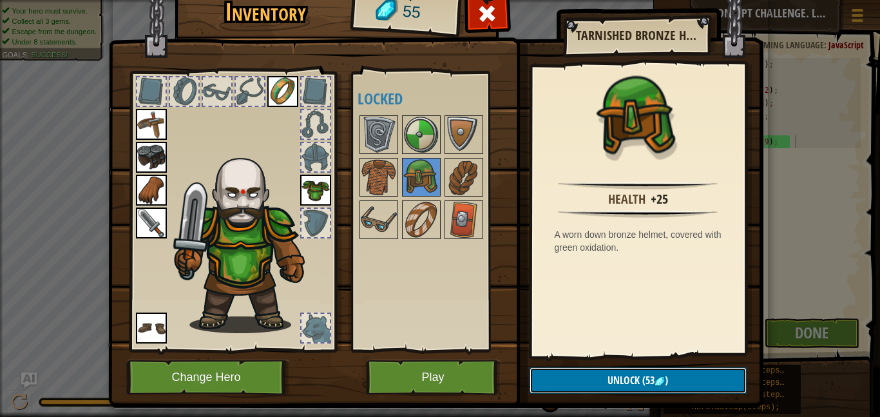
click at [628, 376] on span "Unlock" at bounding box center [623, 380] width 32 height 14
click at [628, 376] on button "Confirm" at bounding box center [637, 380] width 217 height 26
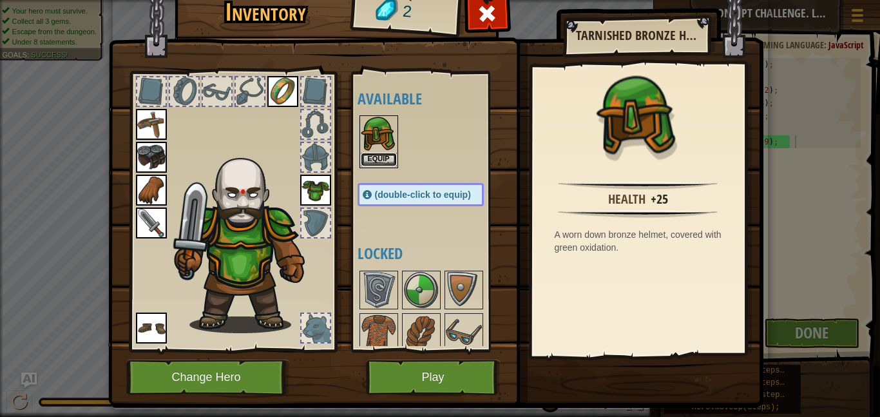
click at [368, 153] on button "Equip" at bounding box center [379, 160] width 36 height 14
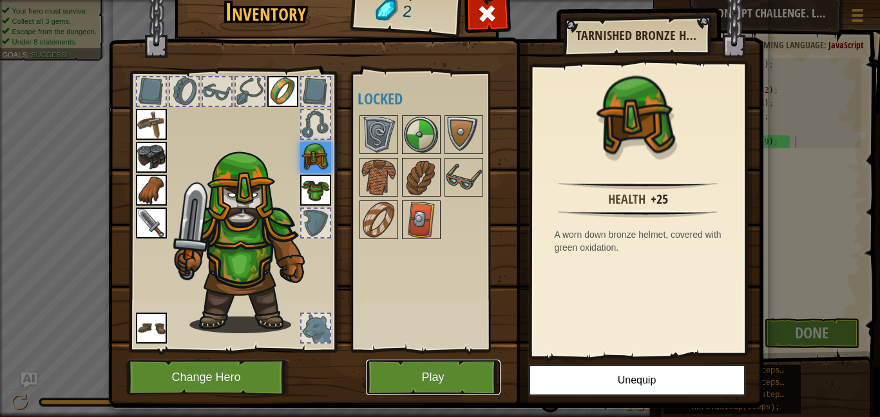
click at [410, 380] on button "Play" at bounding box center [433, 376] width 135 height 35
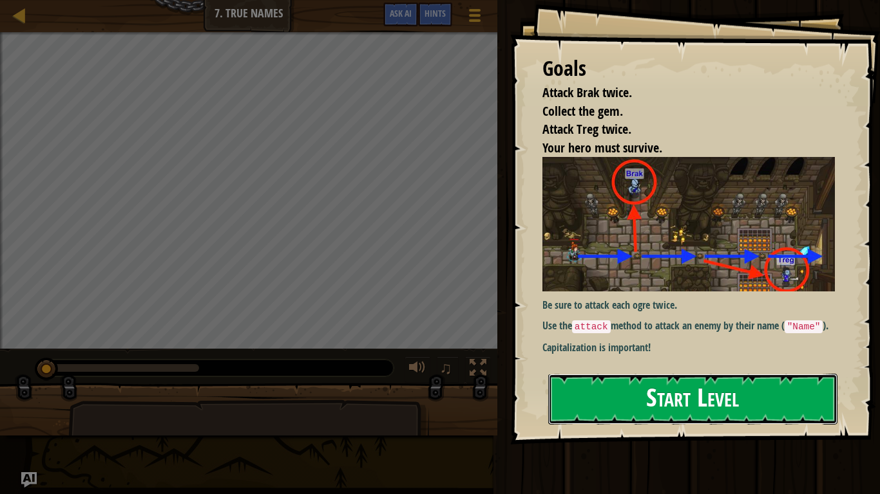
click at [695, 399] on button "Start Level" at bounding box center [692, 399] width 289 height 51
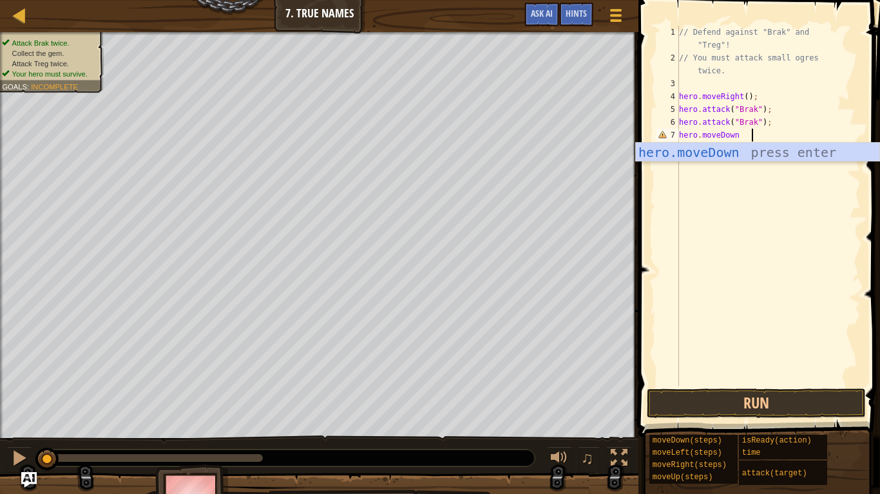
scroll to position [6, 5]
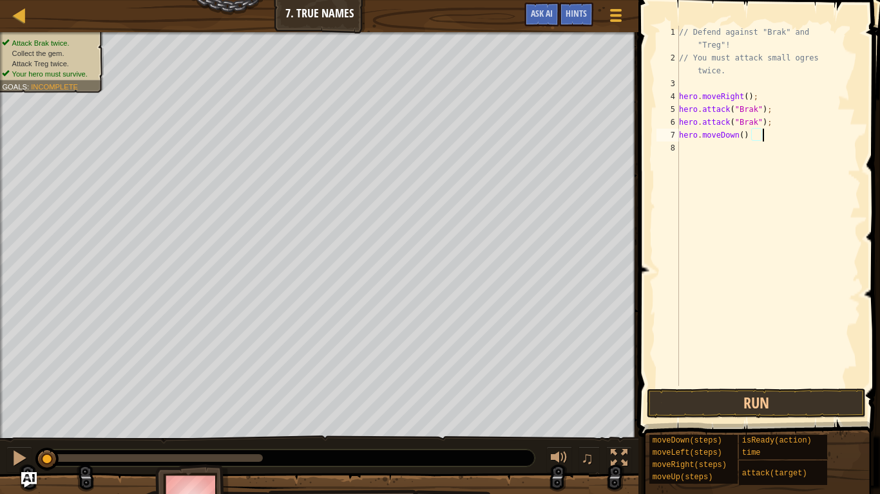
type textarea "hero.moveDown();"
type textarea "H"
type textarea "hero.moveRight();"
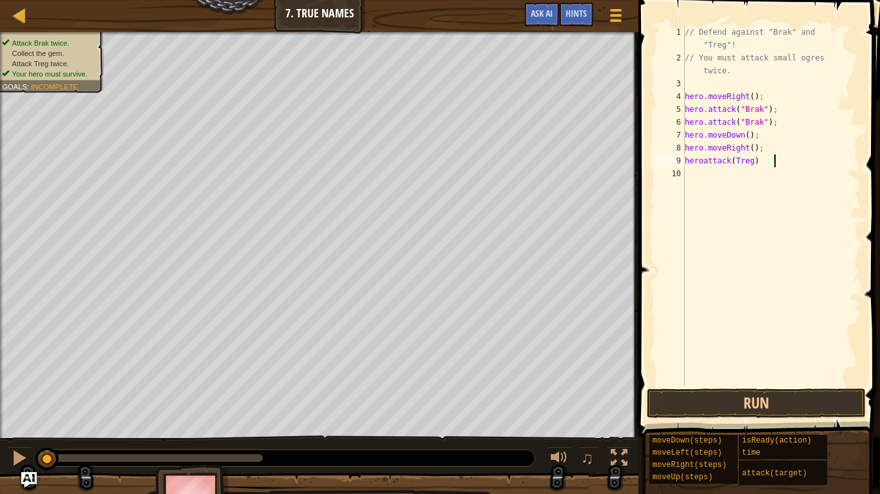
type textarea "heroattack(Treg);"
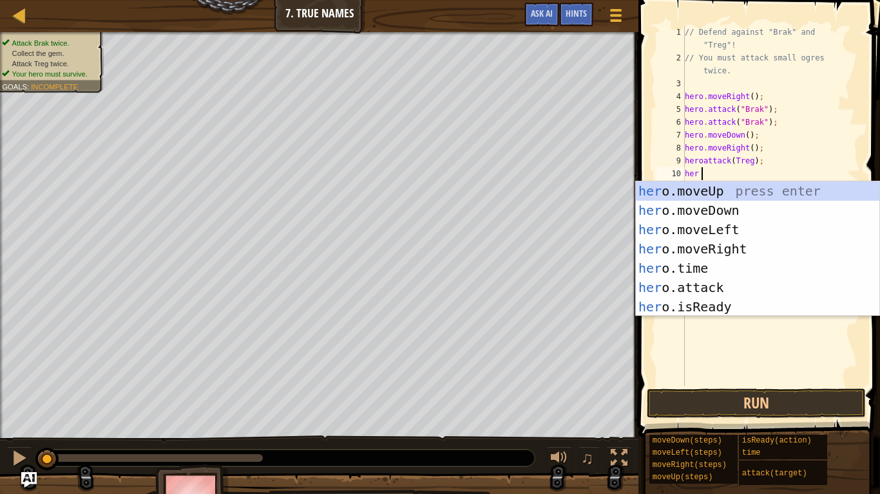
scroll to position [6, 1]
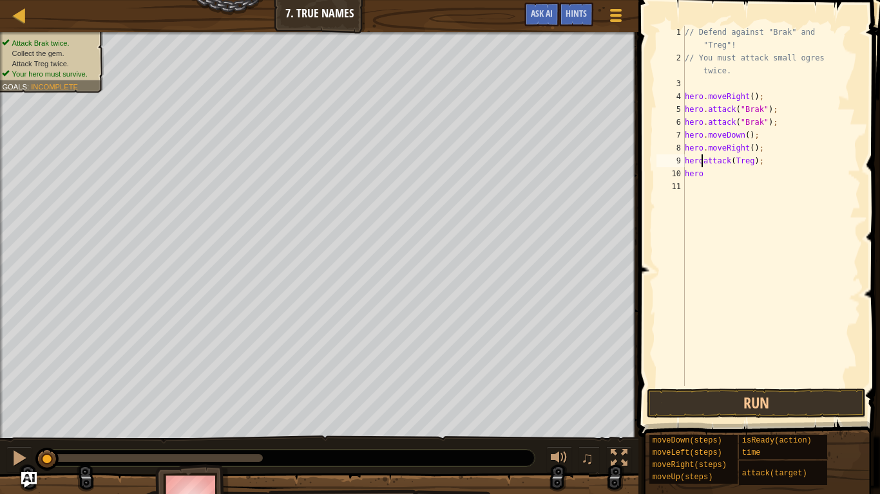
click at [699, 162] on div "// Defend against "Brak" and "Treg"! // You must attack small ogres twice. hero…" at bounding box center [771, 225] width 179 height 399
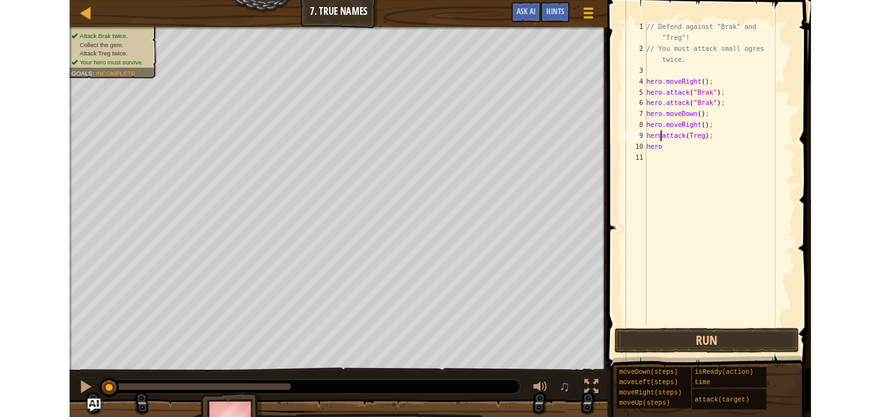
scroll to position [6, 1]
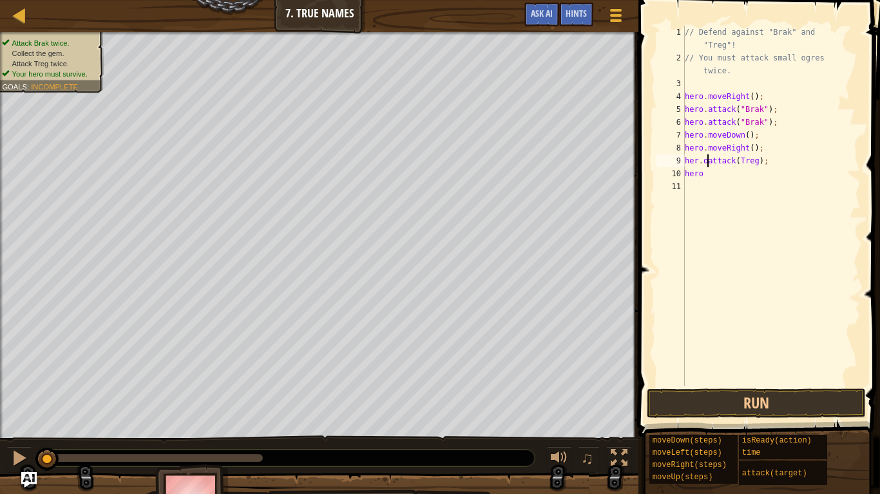
click at [753, 142] on div "// Defend against "Brak" and "Treg"! // You must attack small ogres twice. hero…" at bounding box center [771, 225] width 179 height 399
click at [702, 165] on div "// Defend against "Brak" and "Treg"! // You must attack small ogres twice. hero…" at bounding box center [771, 225] width 179 height 399
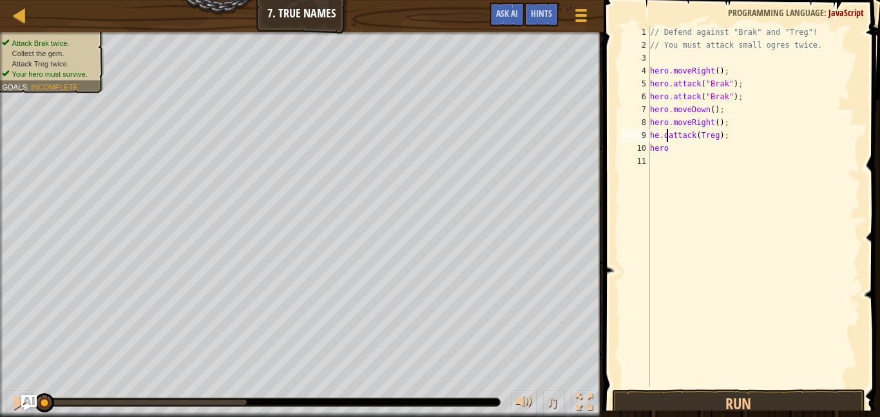
type textarea "he.oattack(Treg);"
